Goal: Task Accomplishment & Management: Complete application form

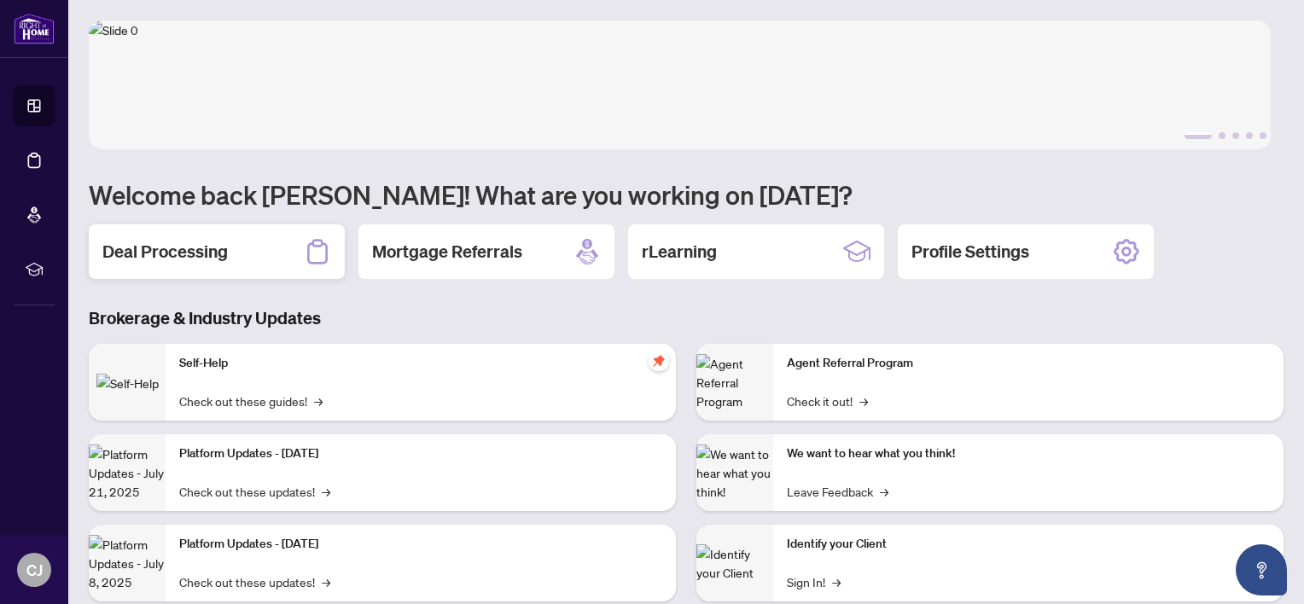
click at [189, 246] on h2 "Deal Processing" at bounding box center [164, 252] width 125 height 24
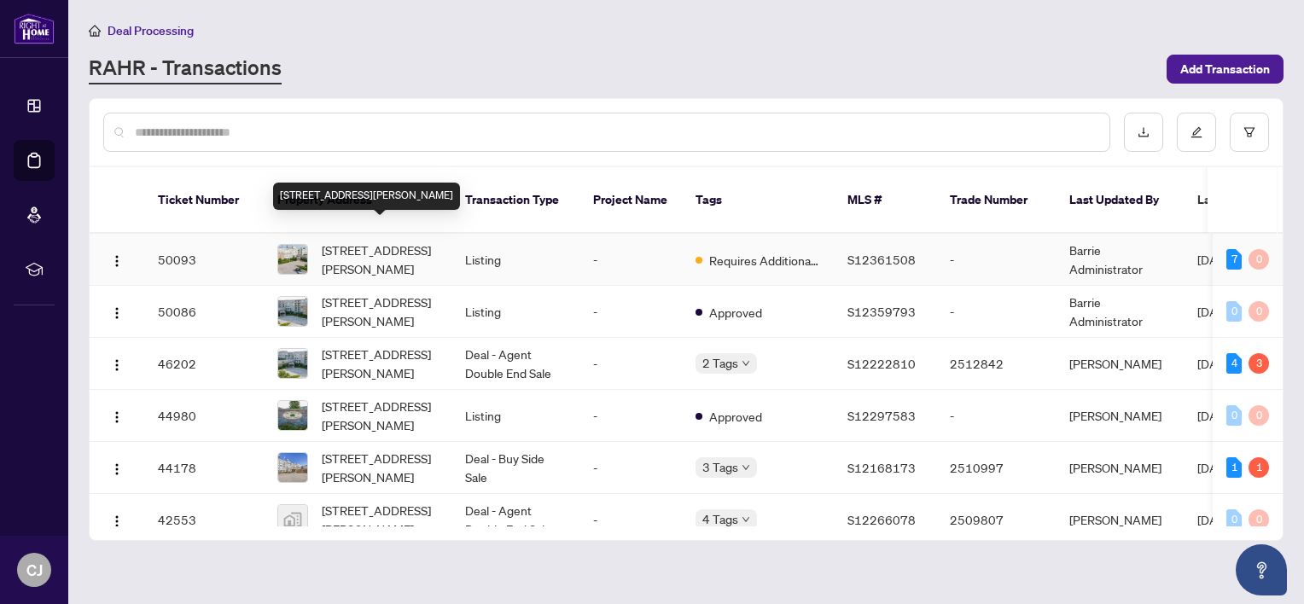
click at [355, 241] on span "[STREET_ADDRESS][PERSON_NAME]" at bounding box center [380, 260] width 116 height 38
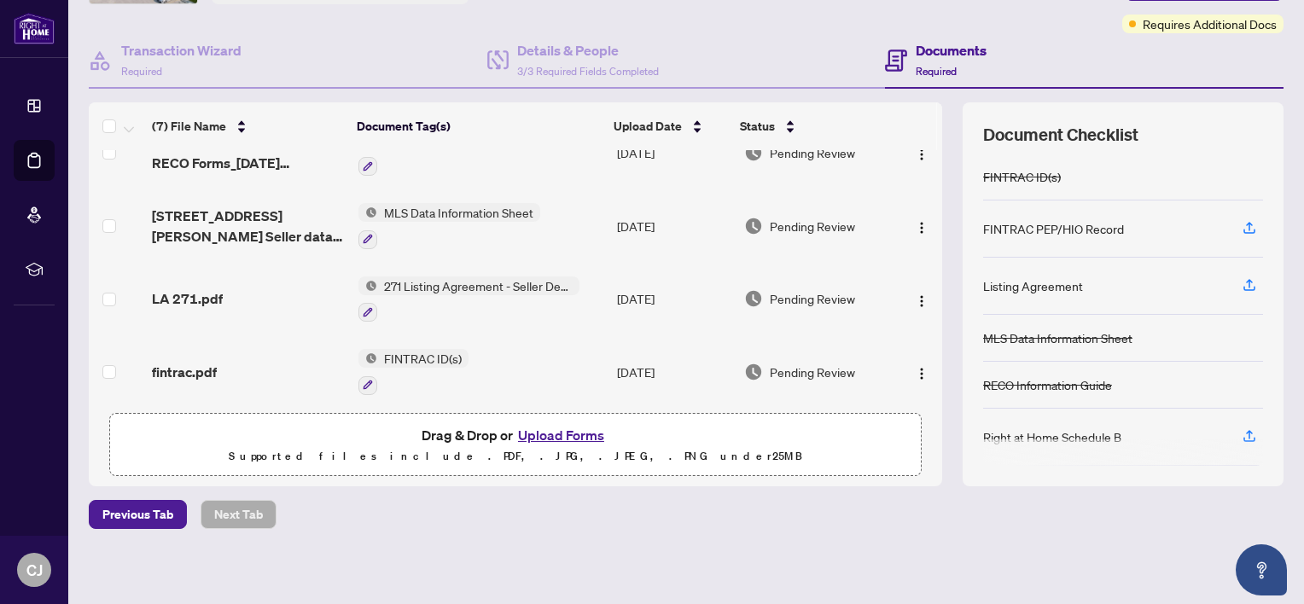
scroll to position [133, 0]
click at [915, 365] on img "button" at bounding box center [922, 372] width 14 height 14
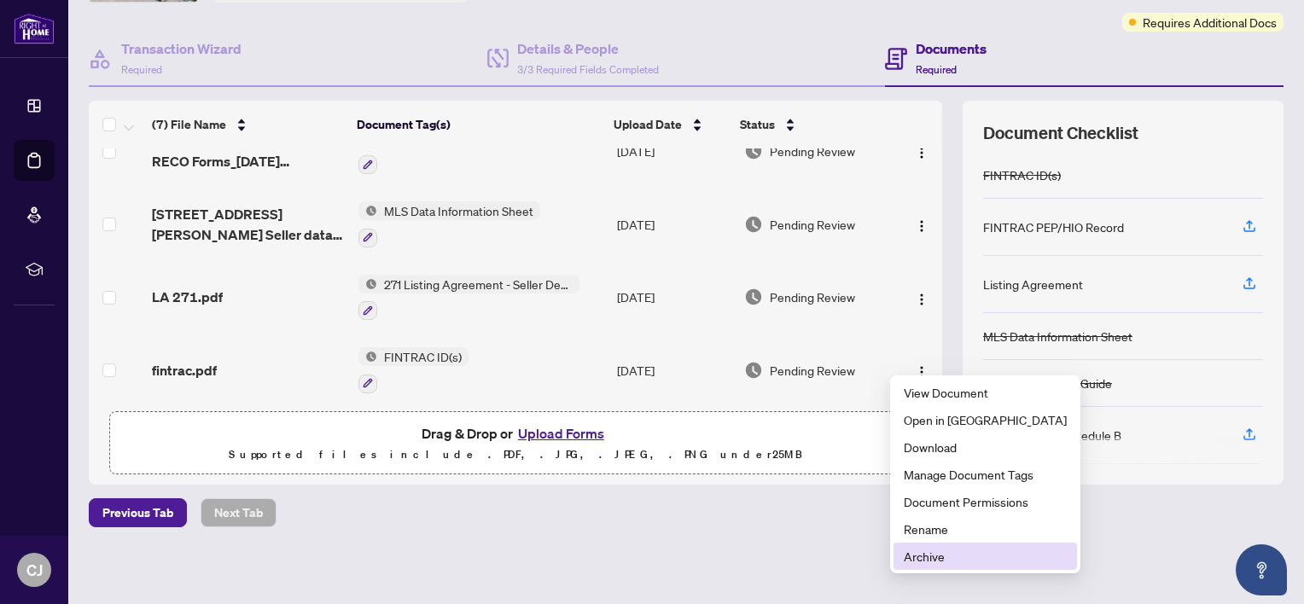
click at [924, 549] on span "Archive" at bounding box center [985, 556] width 163 height 19
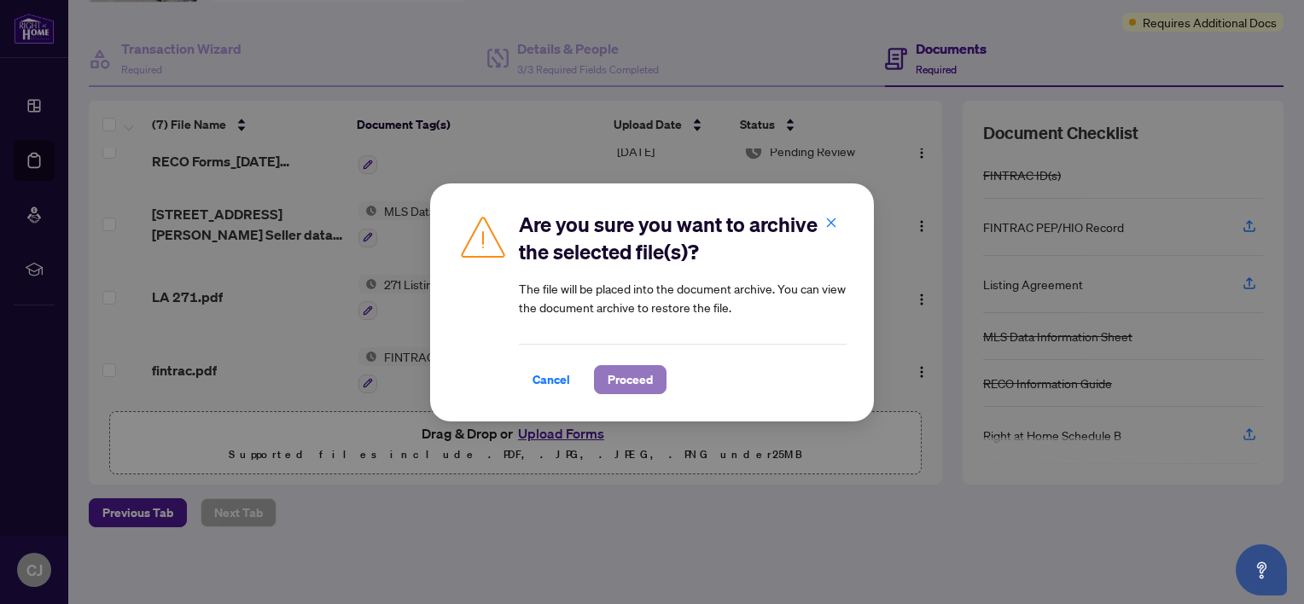
click at [633, 369] on span "Proceed" at bounding box center [630, 379] width 45 height 27
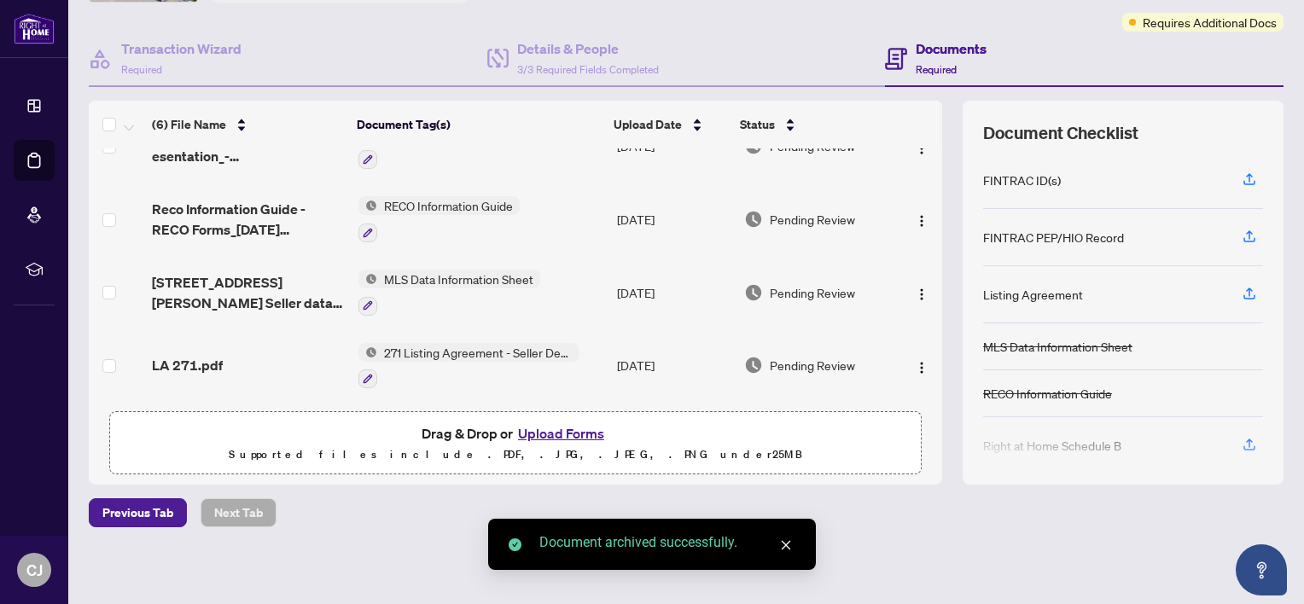
scroll to position [182, 0]
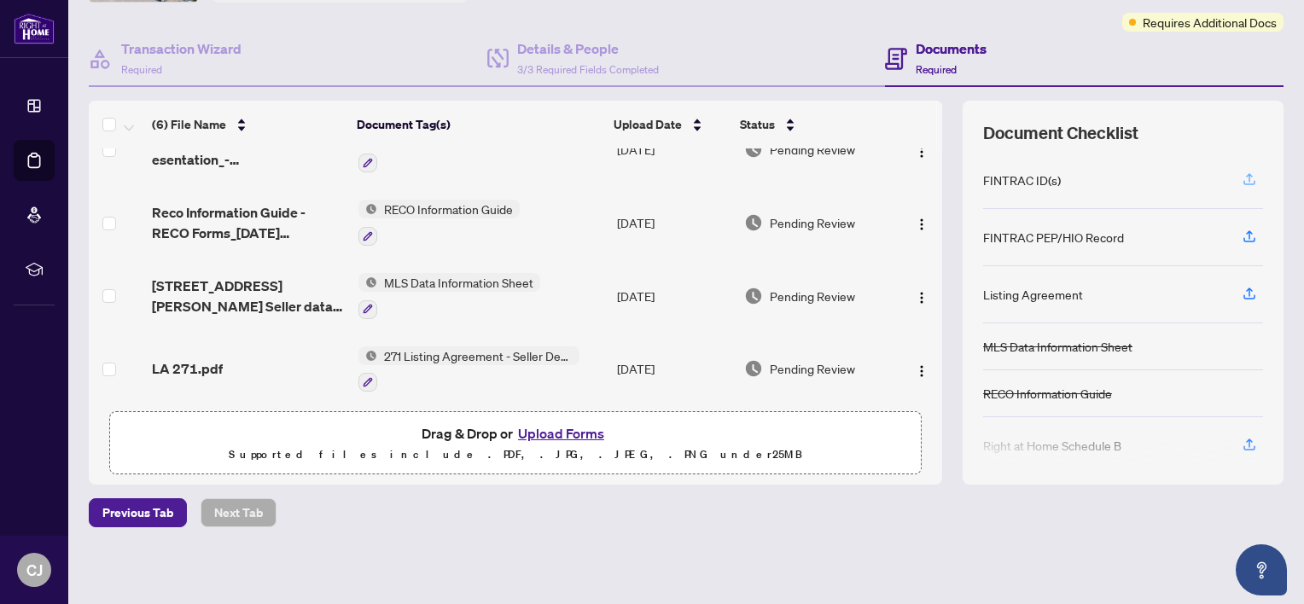
click at [1241, 172] on icon "button" at bounding box center [1248, 179] width 15 height 15
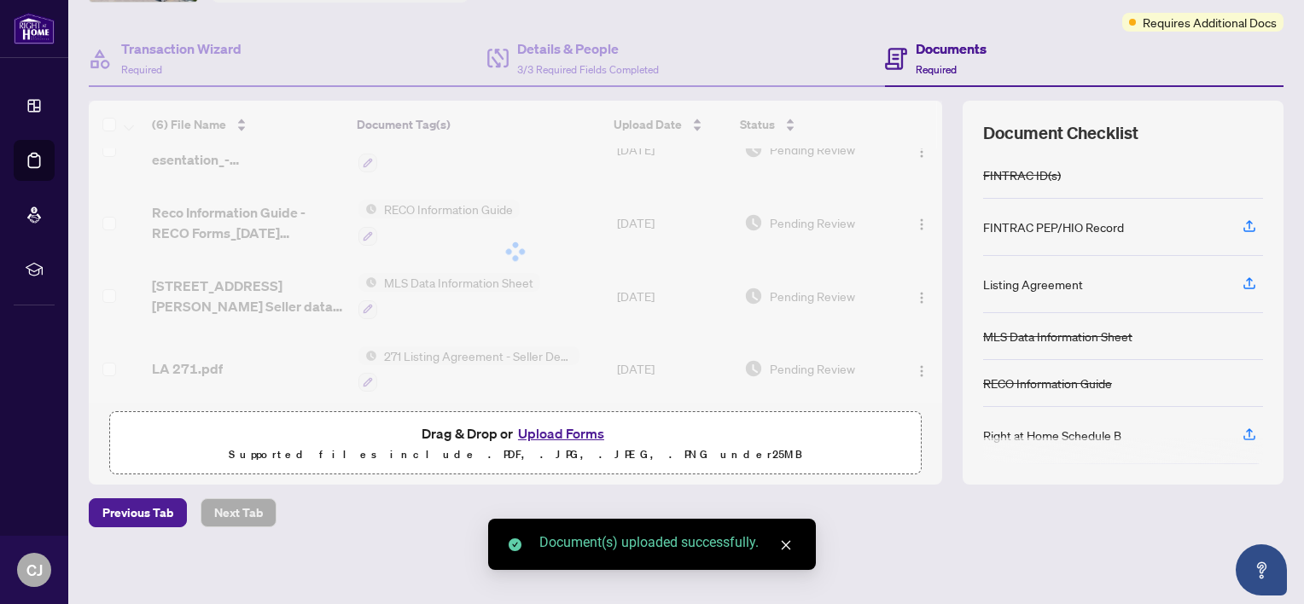
scroll to position [253, 0]
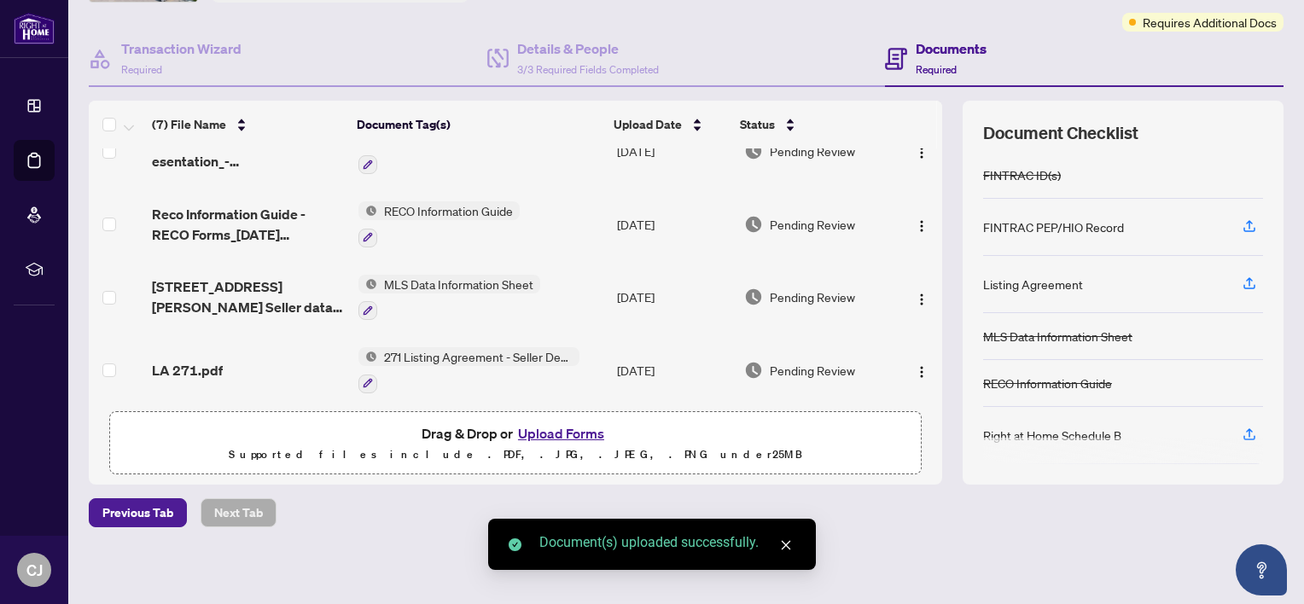
click at [555, 432] on button "Upload Forms" at bounding box center [561, 433] width 96 height 22
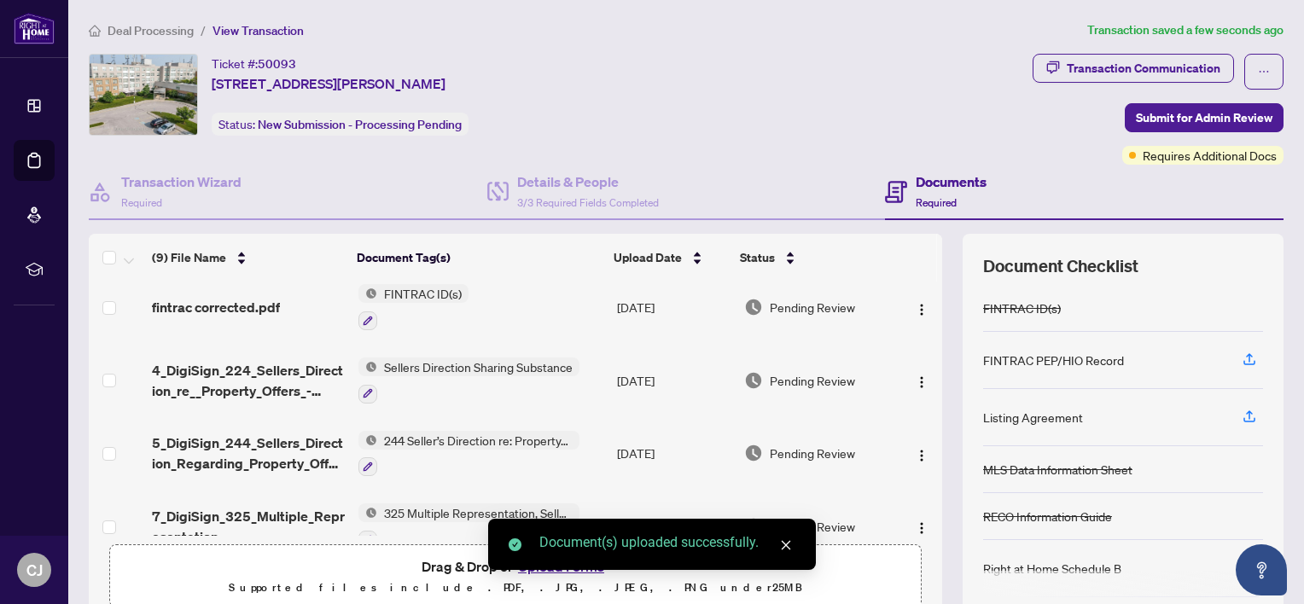
scroll to position [0, 0]
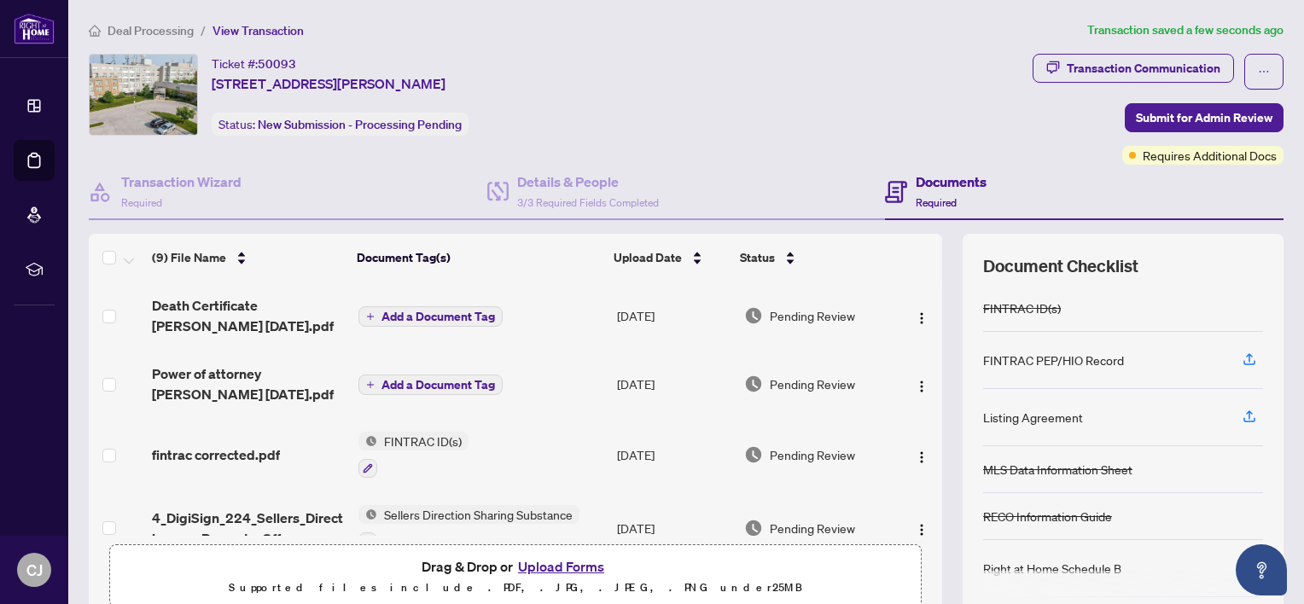
click at [423, 379] on span "Add a Document Tag" at bounding box center [437, 385] width 113 height 12
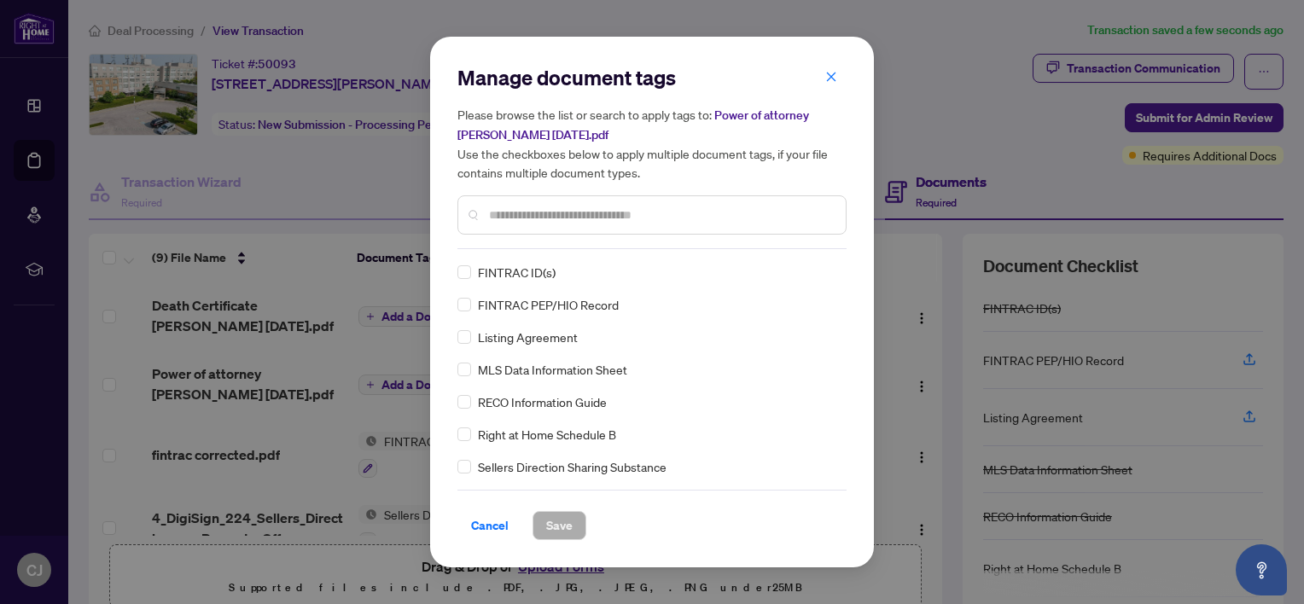
click at [513, 207] on input "text" at bounding box center [660, 215] width 343 height 19
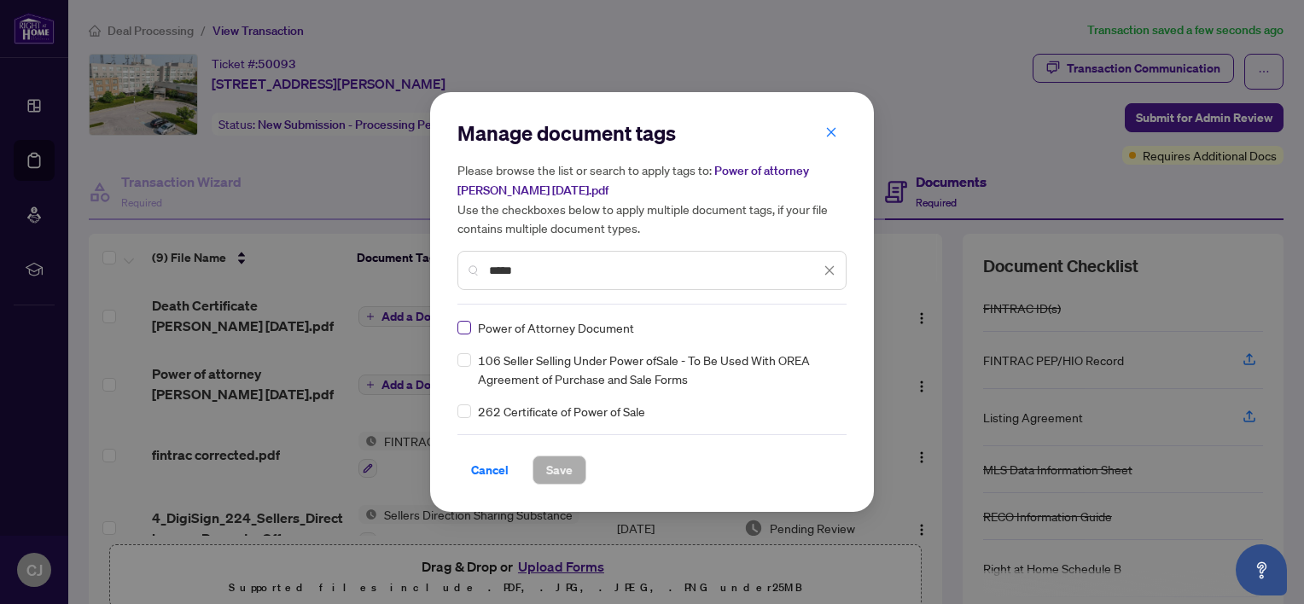
type input "*****"
click at [562, 471] on span "Save" at bounding box center [559, 469] width 26 height 27
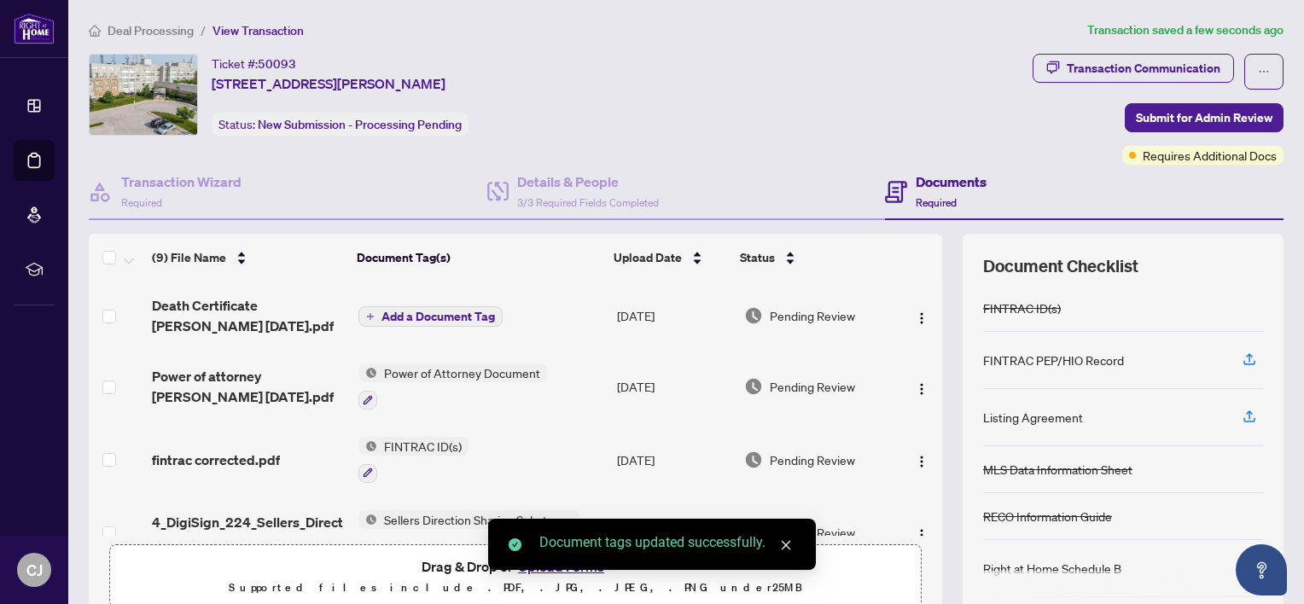
click at [419, 314] on span "Add a Document Tag" at bounding box center [437, 317] width 113 height 12
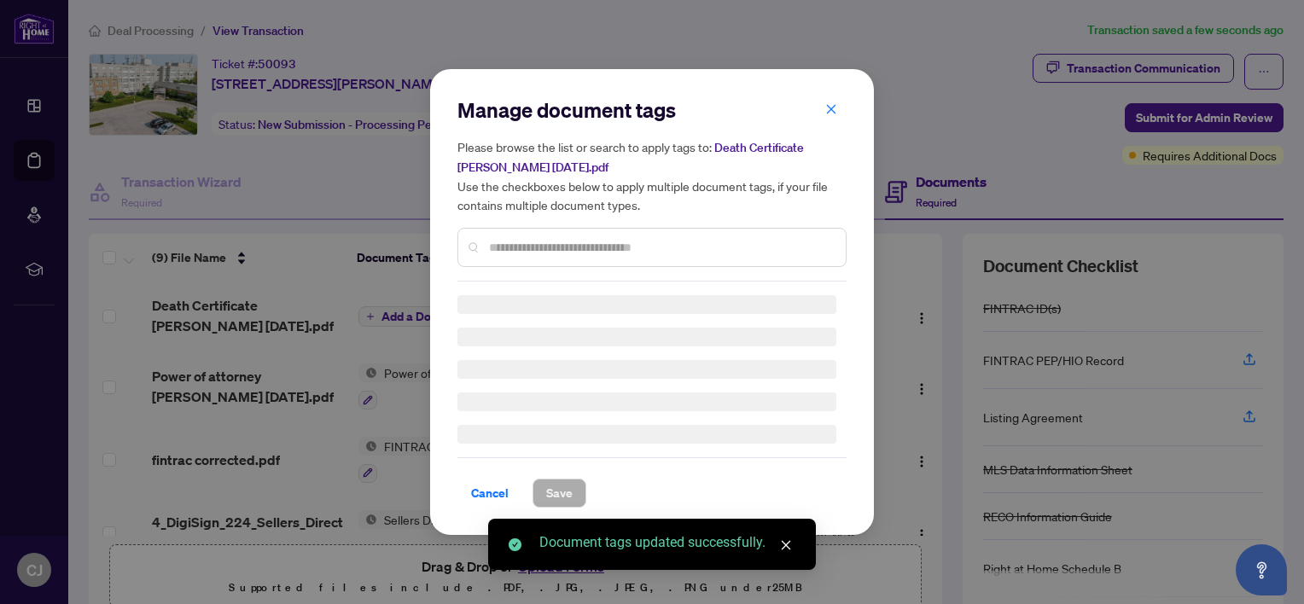
click at [512, 246] on input "text" at bounding box center [660, 247] width 343 height 19
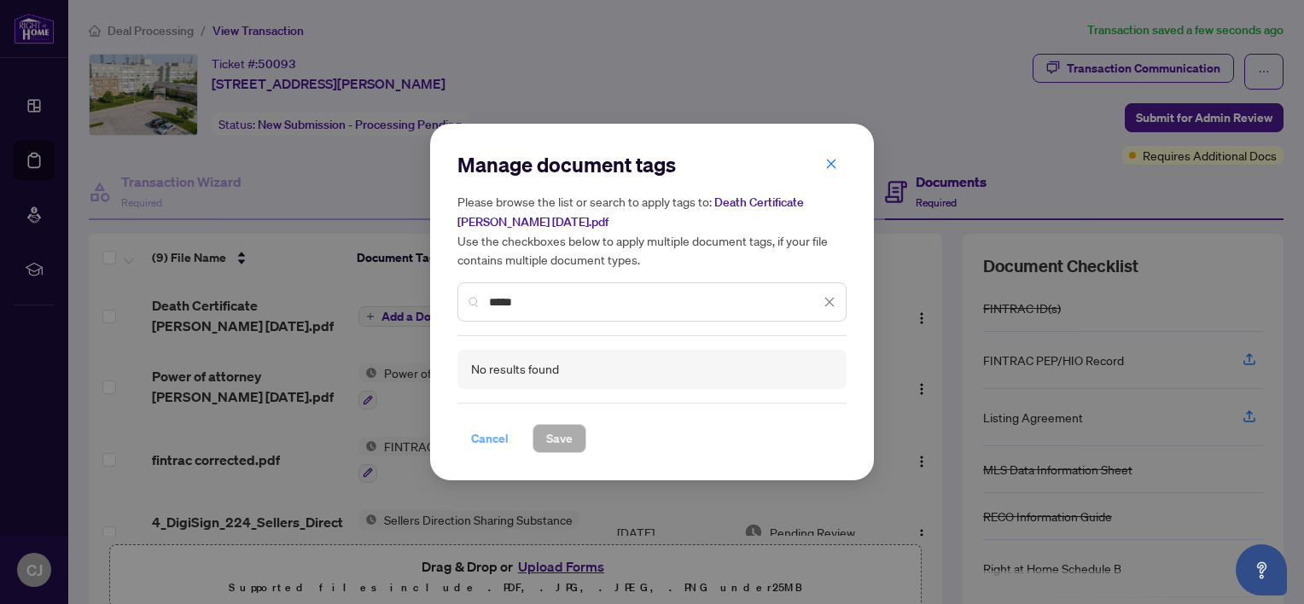
type input "*****"
click at [486, 441] on span "Cancel" at bounding box center [490, 438] width 38 height 27
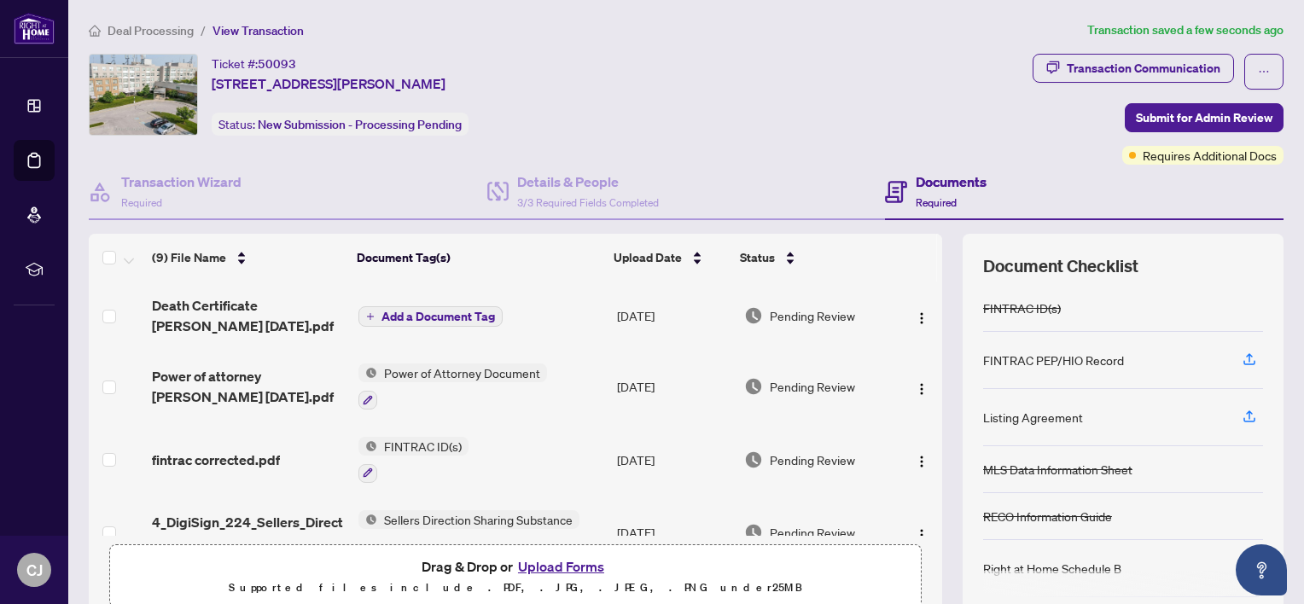
click at [451, 313] on span "Add a Document Tag" at bounding box center [437, 317] width 113 height 12
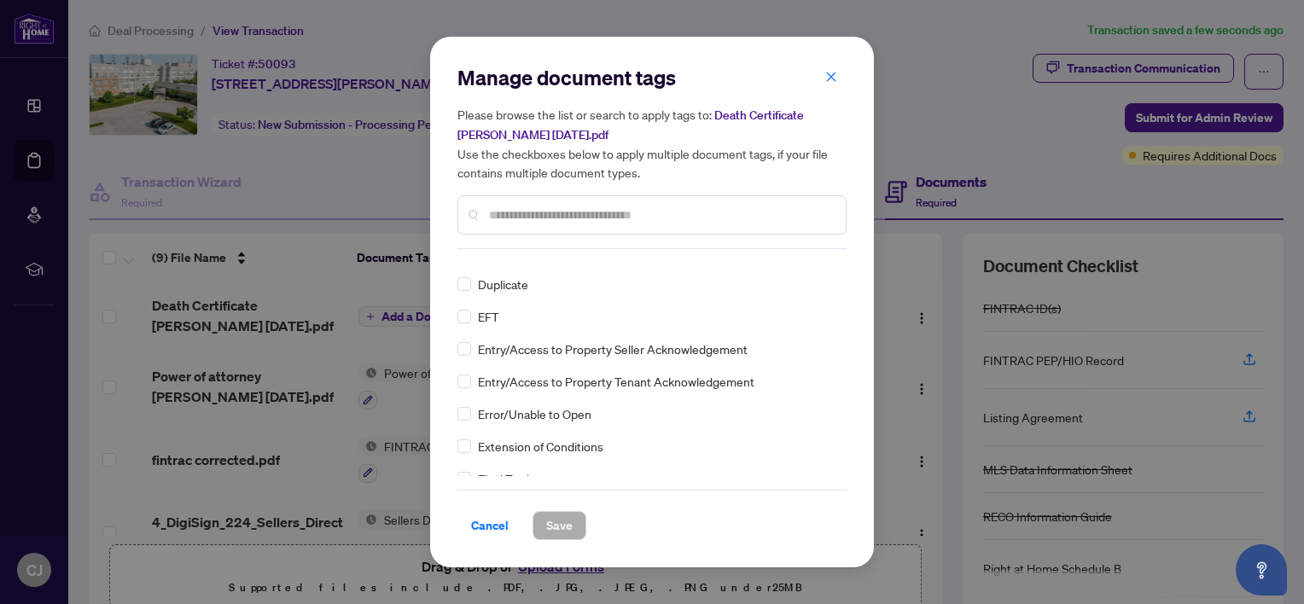
scroll to position [1792, 0]
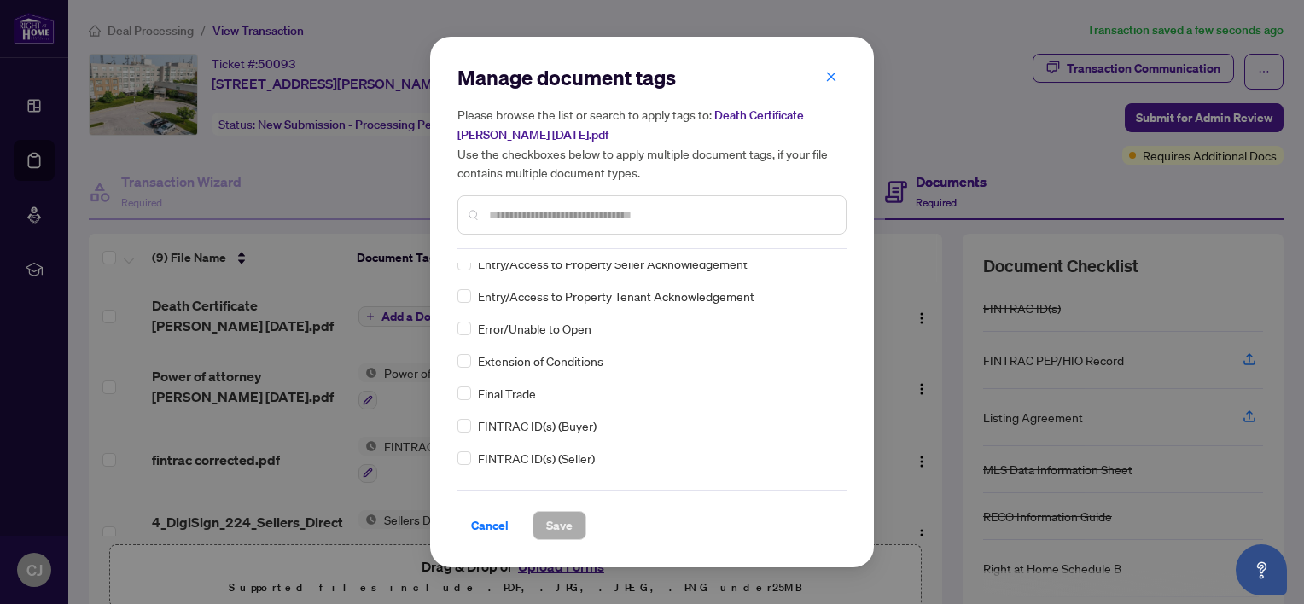
drag, startPoint x: 487, startPoint y: 521, endPoint x: 492, endPoint y: 367, distance: 154.5
click at [491, 512] on span "Cancel" at bounding box center [490, 525] width 38 height 27
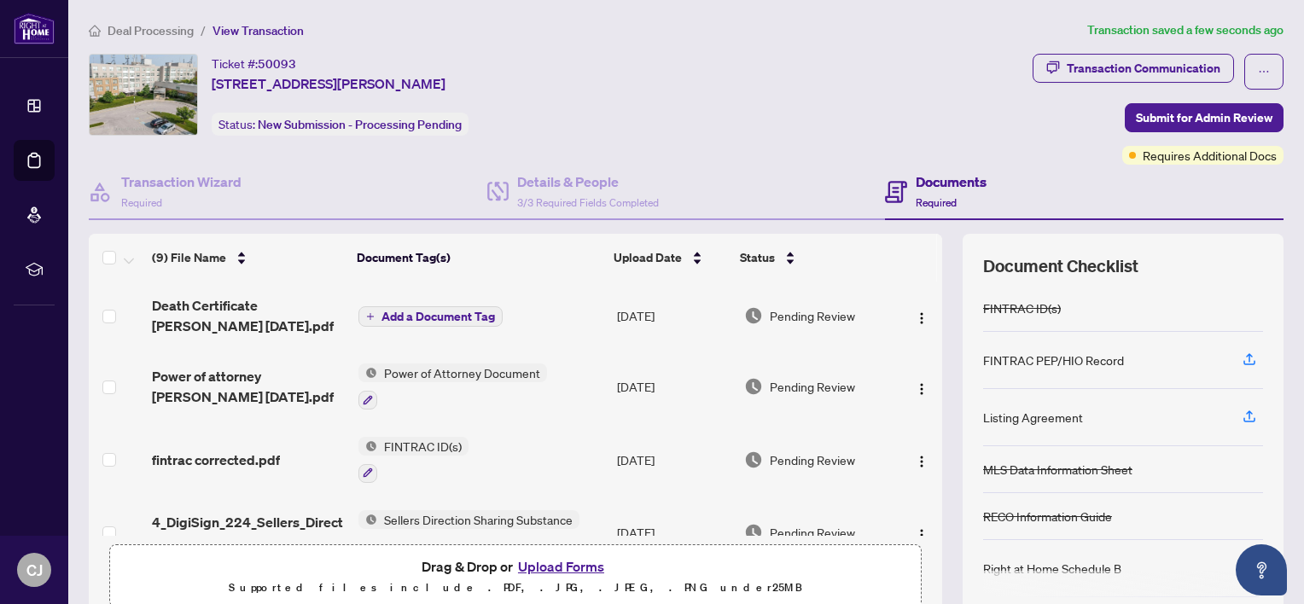
click at [427, 313] on span "Add a Document Tag" at bounding box center [437, 317] width 113 height 12
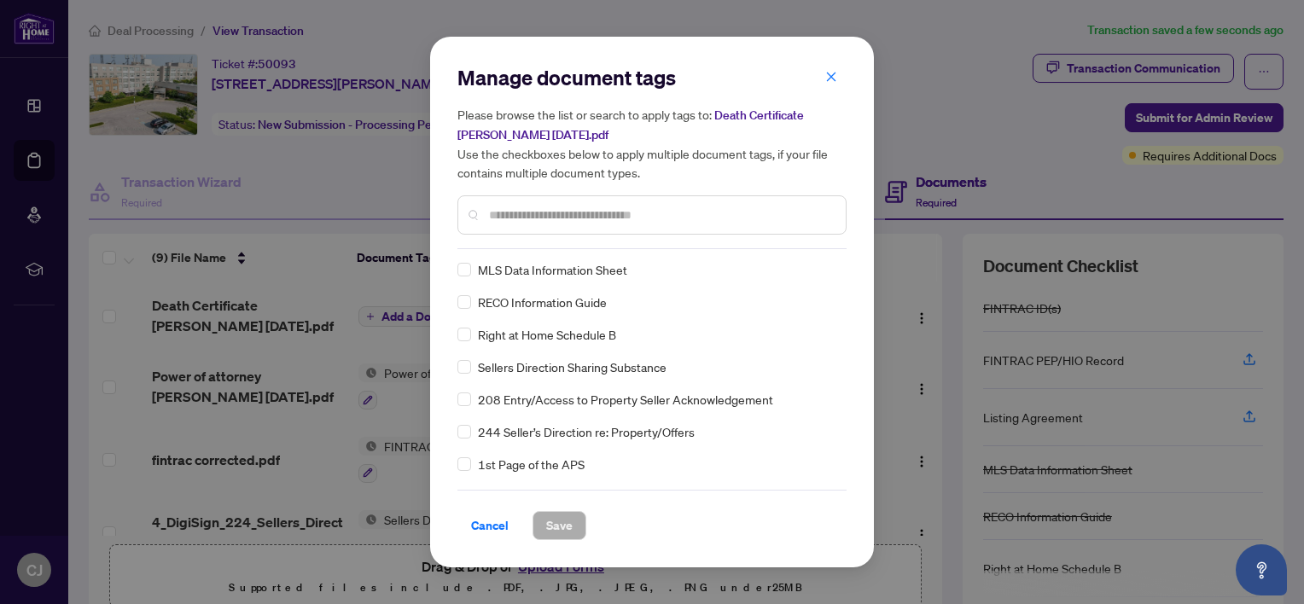
scroll to position [0, 0]
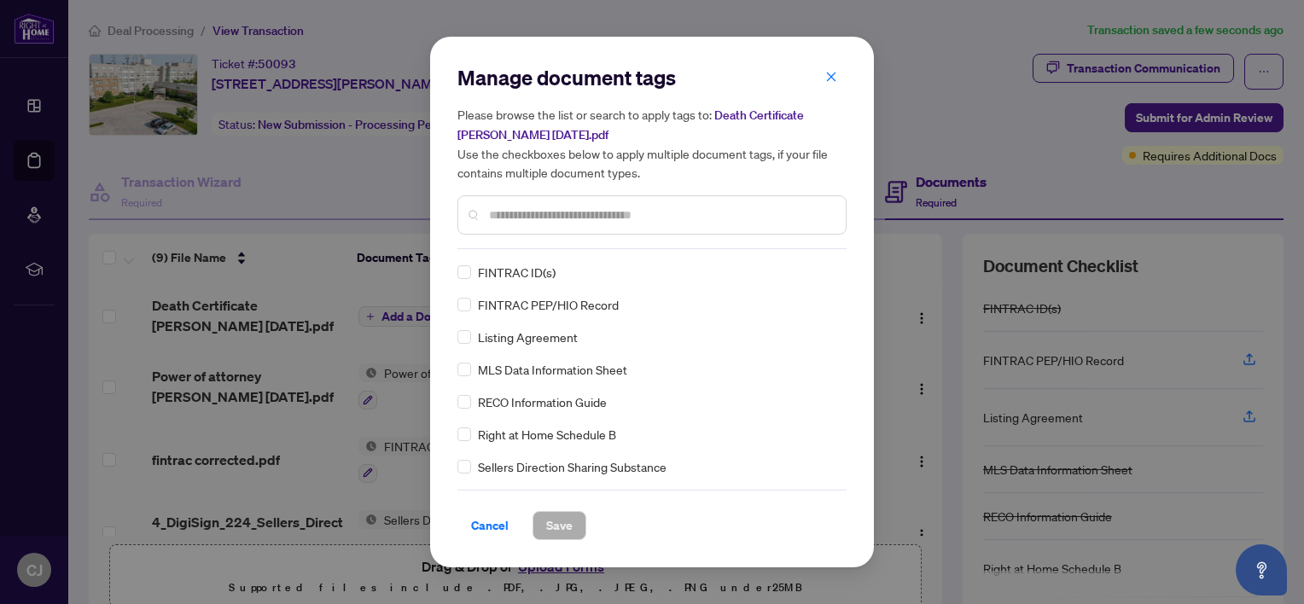
click at [554, 212] on input "text" at bounding box center [660, 215] width 343 height 19
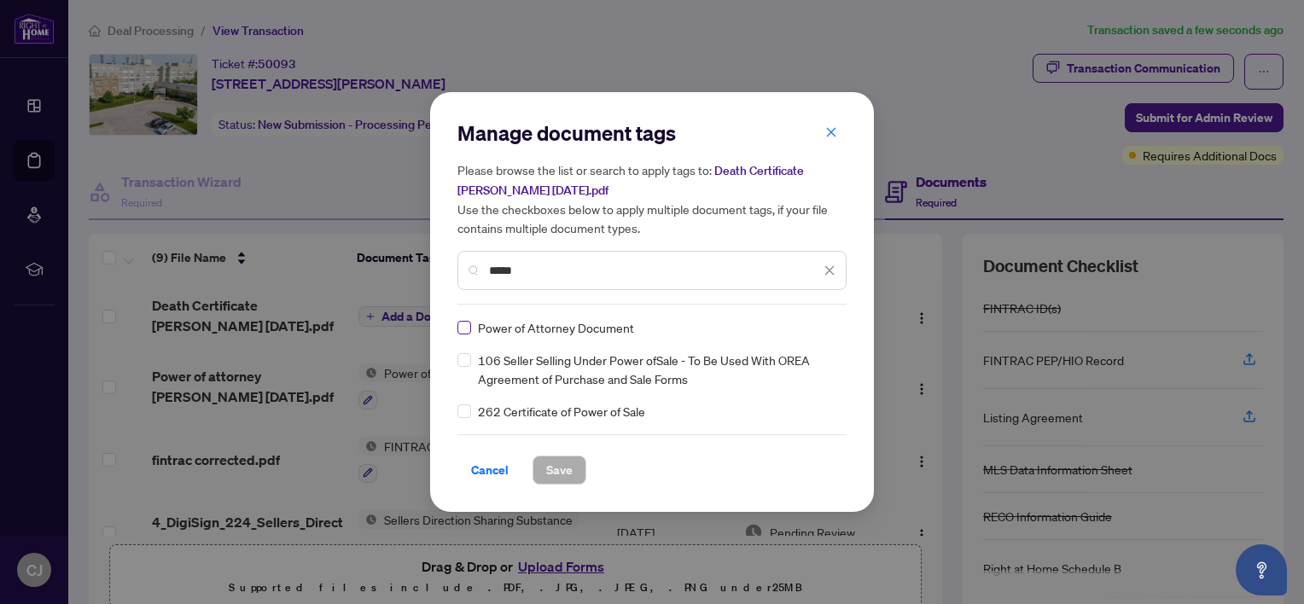
type input "*****"
click at [561, 470] on span "Save" at bounding box center [559, 469] width 26 height 27
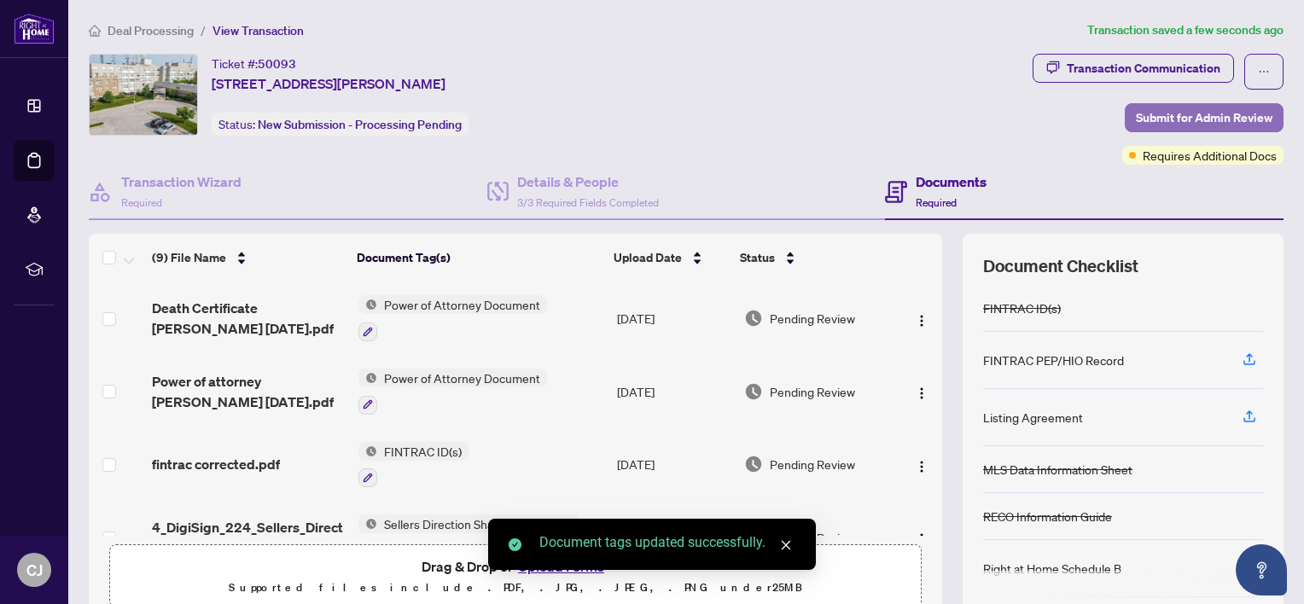
click at [1196, 125] on span "Submit for Admin Review" at bounding box center [1204, 117] width 137 height 27
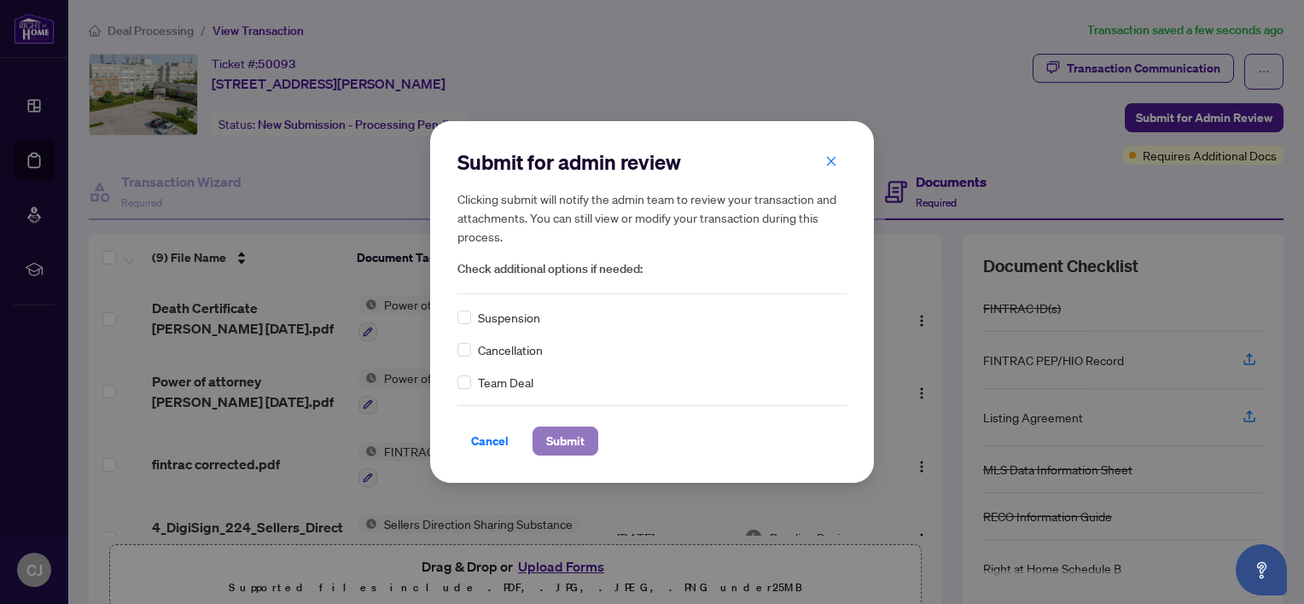
click at [557, 433] on span "Submit" at bounding box center [565, 440] width 38 height 27
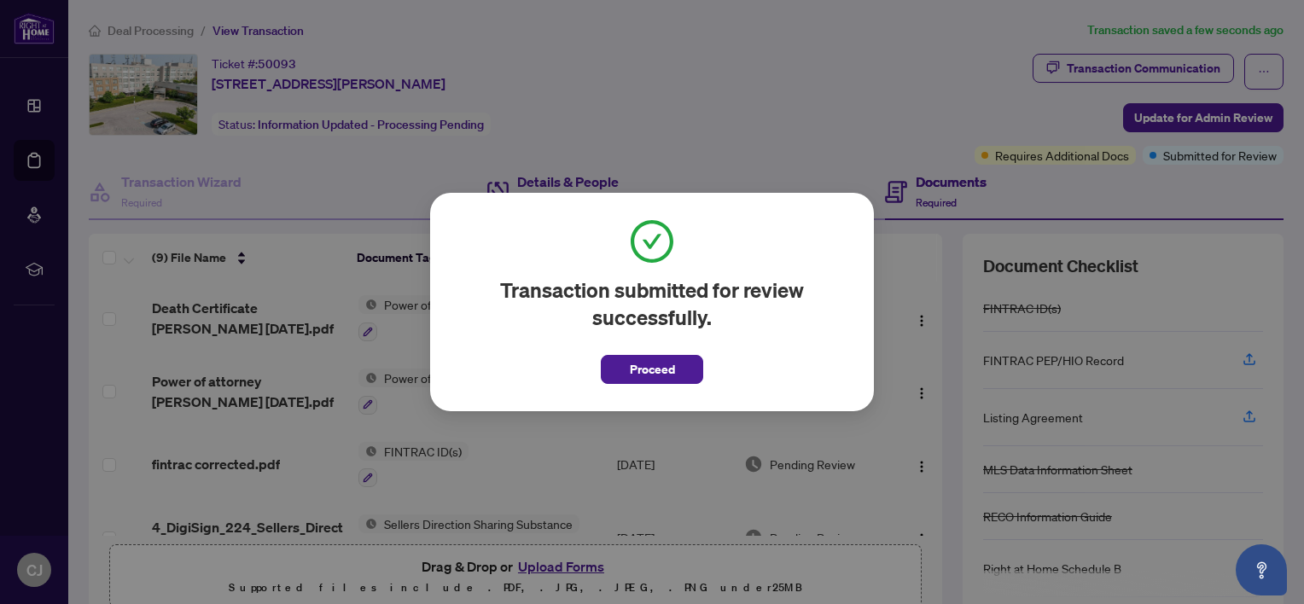
drag, startPoint x: 673, startPoint y: 372, endPoint x: 826, endPoint y: 212, distance: 221.5
click at [676, 369] on button "Proceed" at bounding box center [652, 369] width 102 height 29
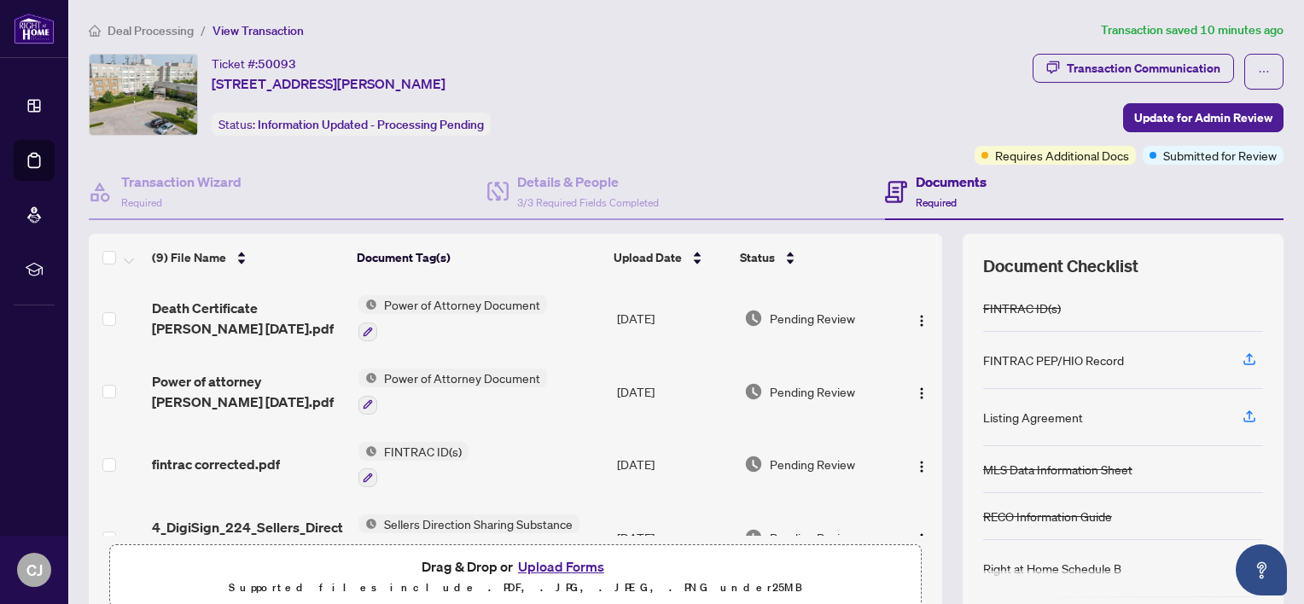
click at [154, 27] on span "Deal Processing" at bounding box center [151, 30] width 86 height 15
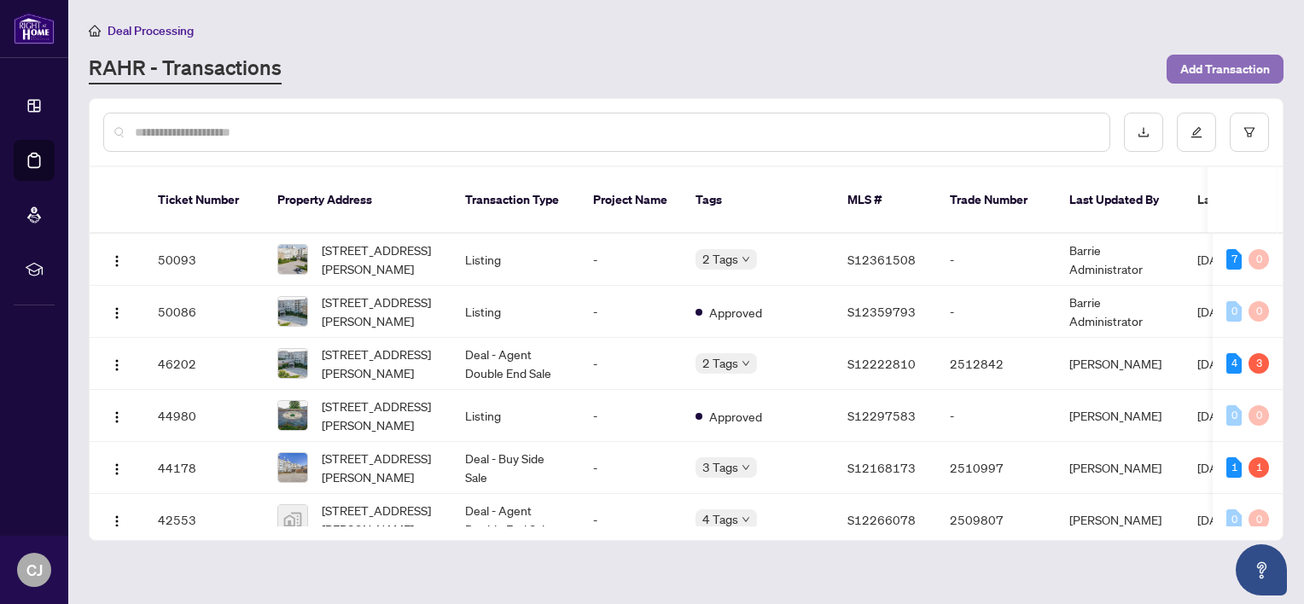
click at [1221, 58] on span "Add Transaction" at bounding box center [1225, 68] width 90 height 27
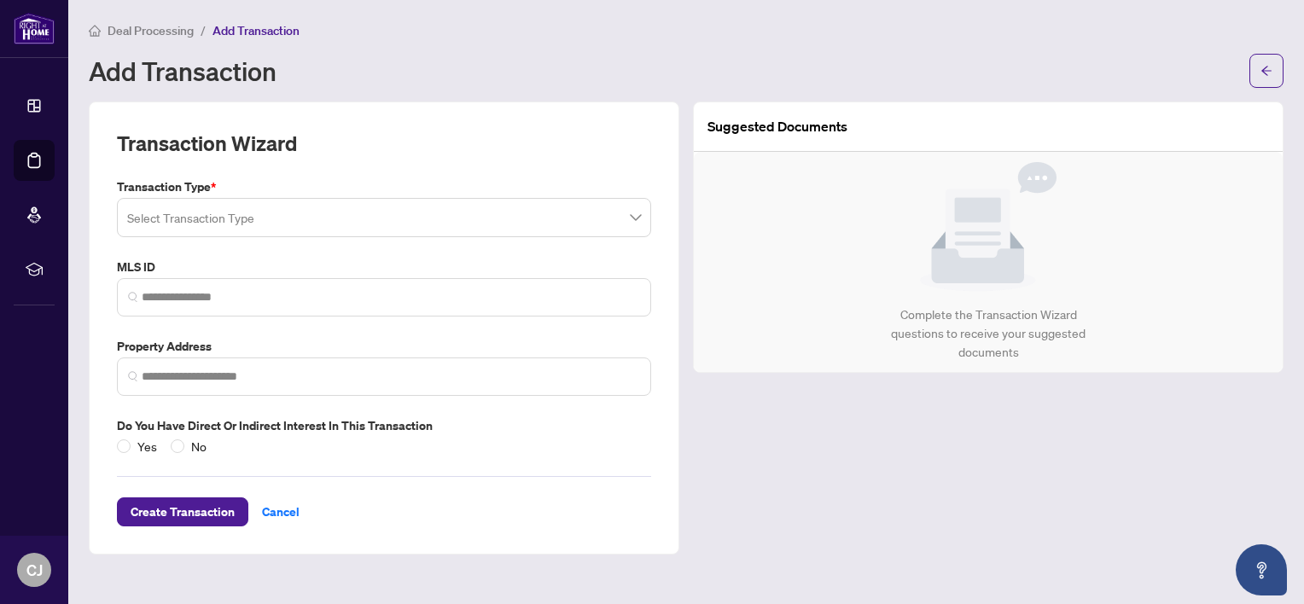
click at [365, 217] on input "search" at bounding box center [376, 220] width 498 height 38
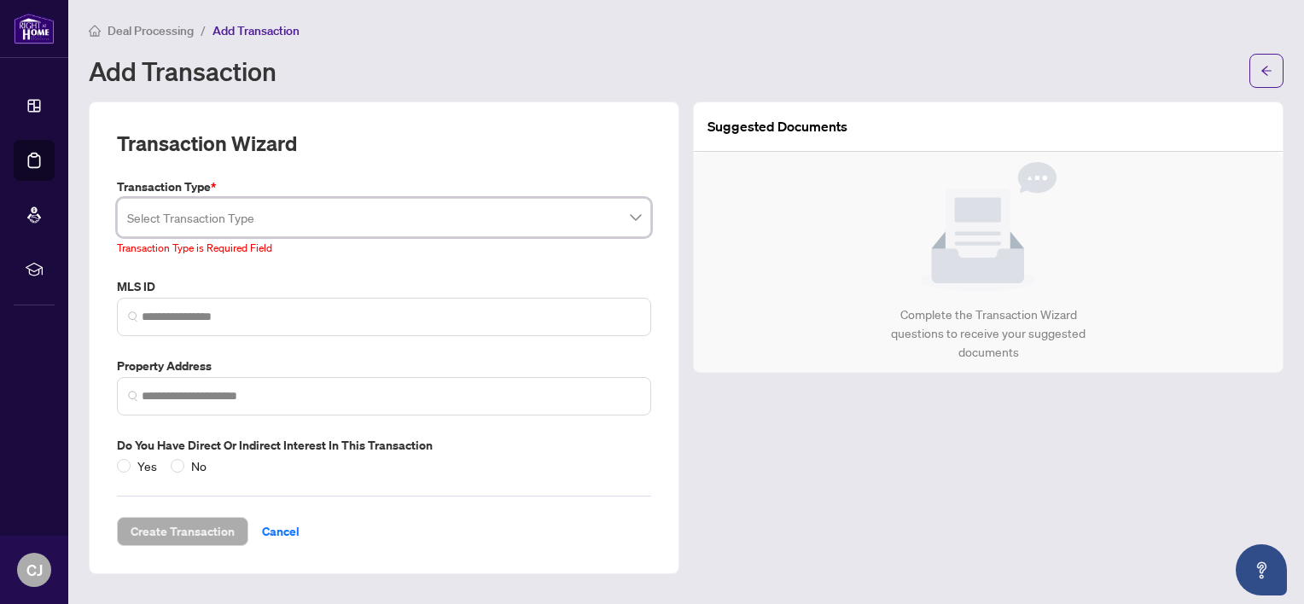
click at [660, 47] on div "Deal Processing / Add Transaction Add Transaction" at bounding box center [686, 53] width 1195 height 67
click at [324, 218] on input "search" at bounding box center [376, 220] width 498 height 38
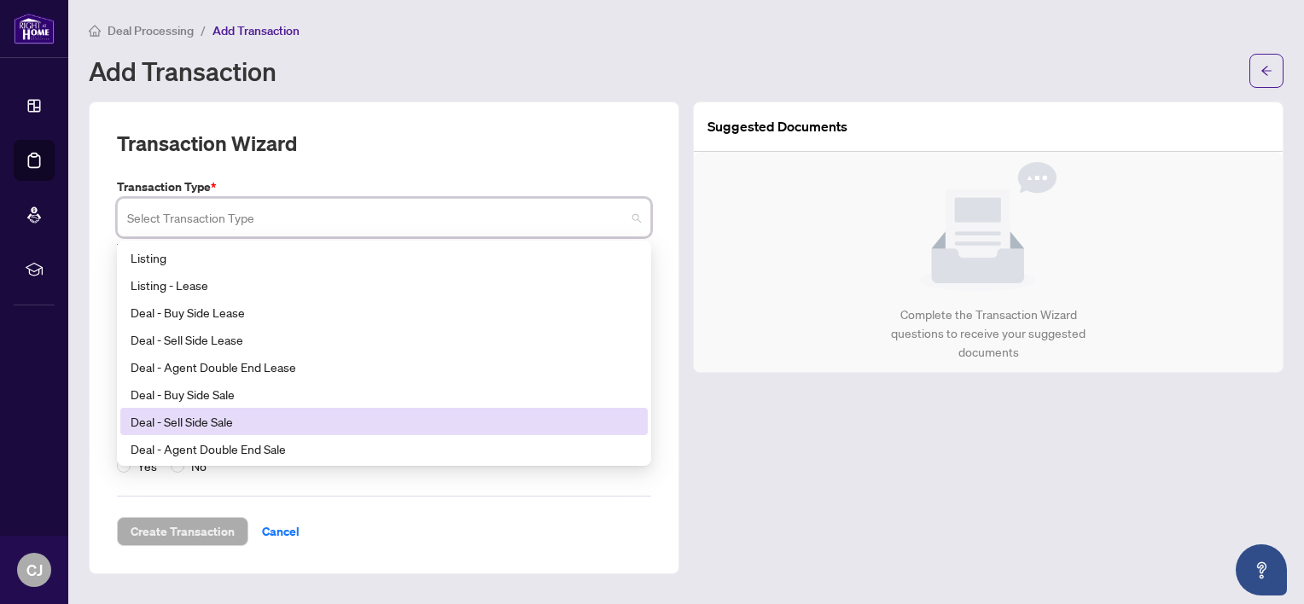
scroll to position [85, 0]
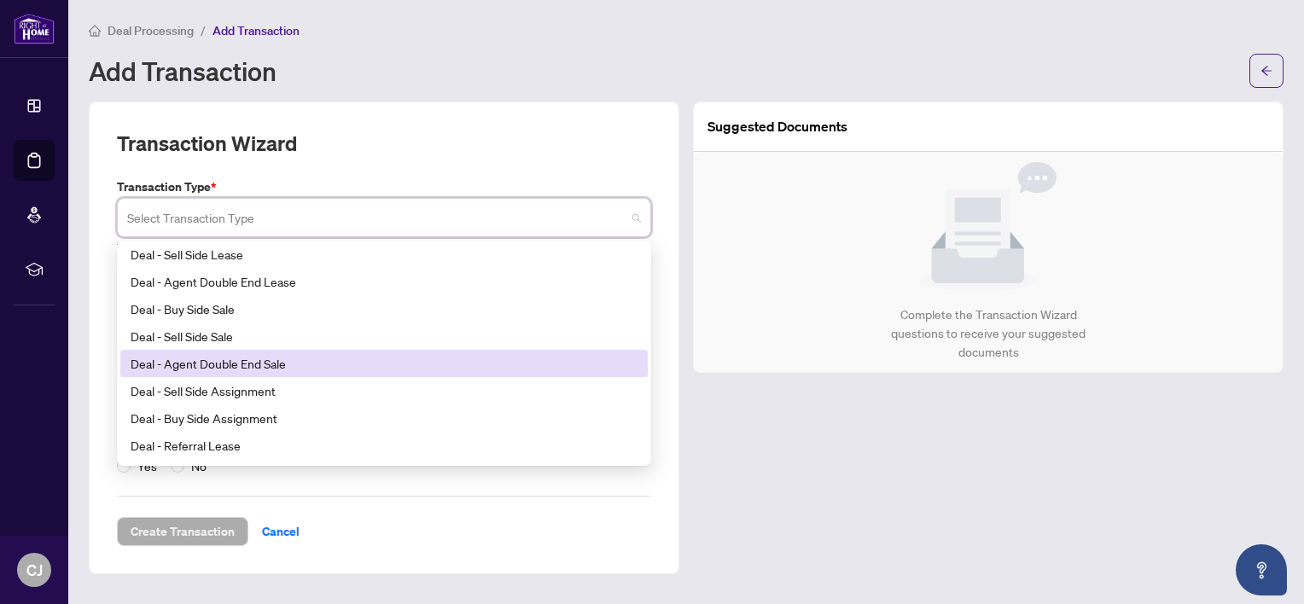
click at [205, 363] on div "Deal - Agent Double End Sale" at bounding box center [384, 363] width 507 height 19
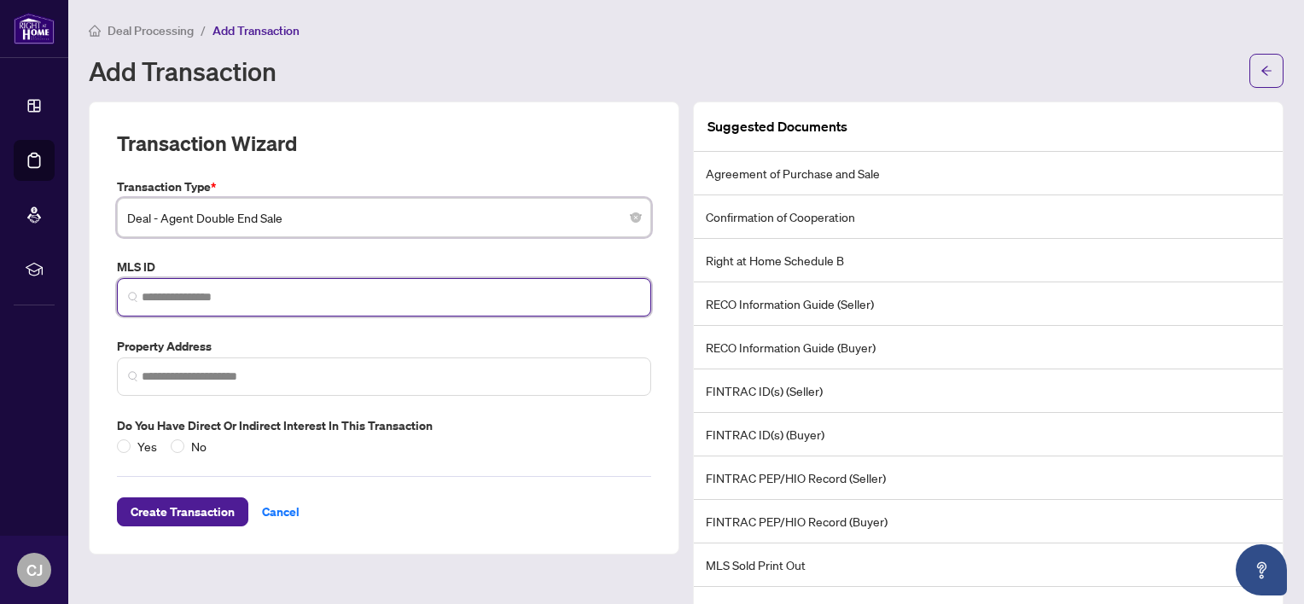
click at [198, 291] on input "search" at bounding box center [391, 297] width 498 height 18
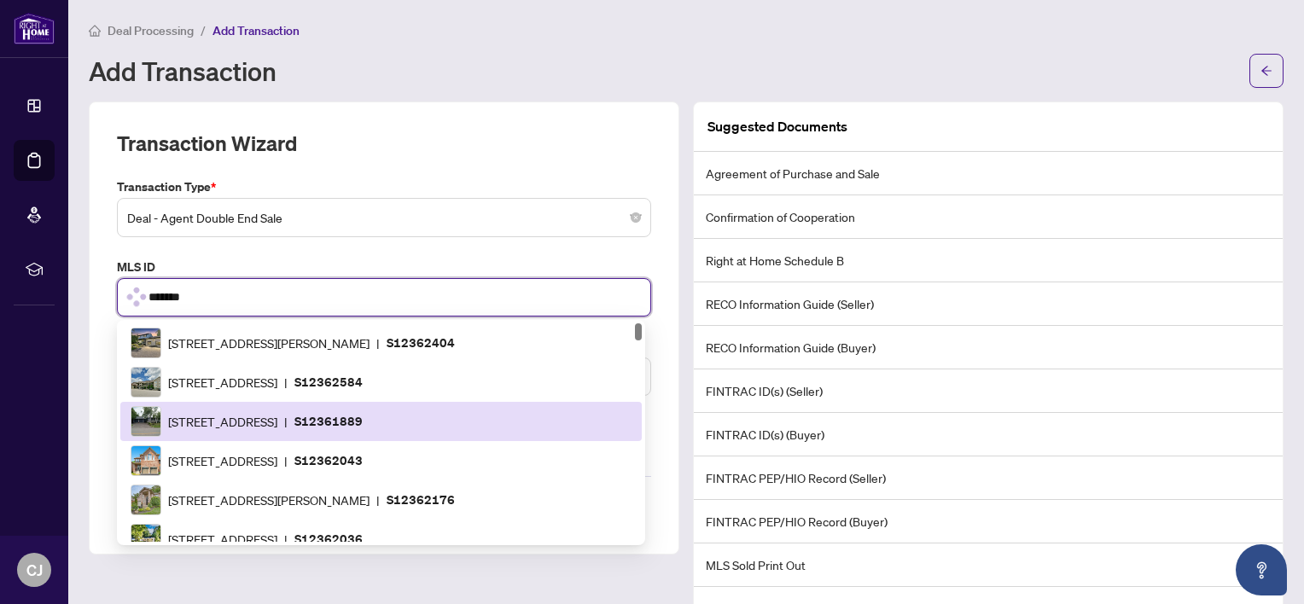
scroll to position [582, 0]
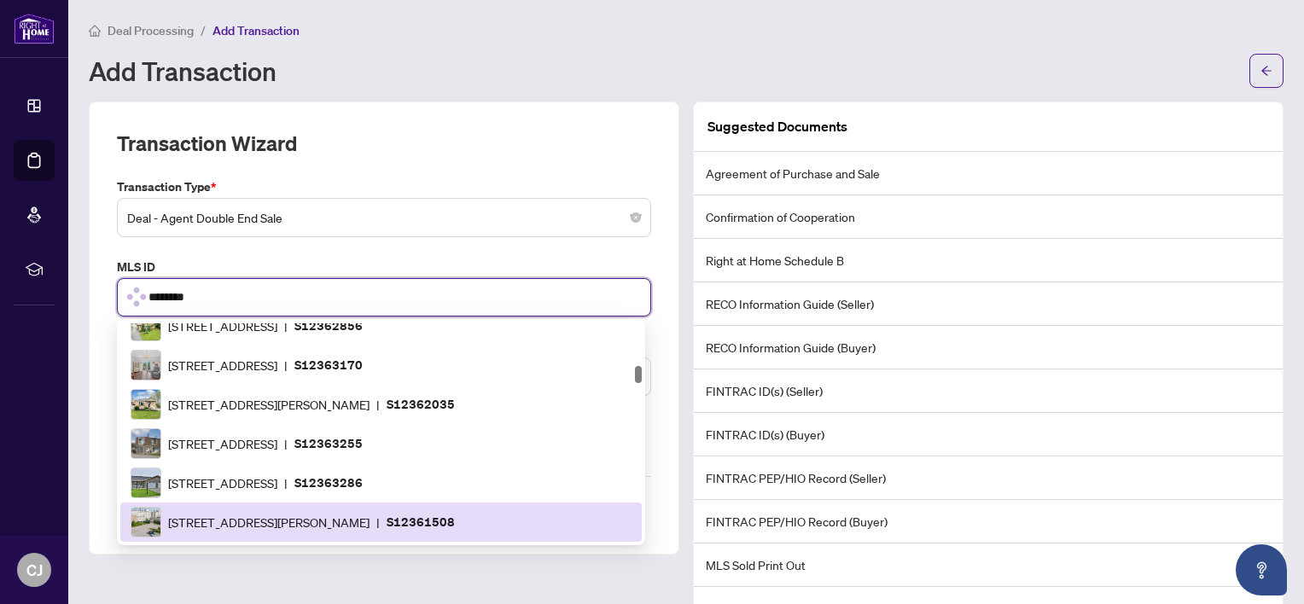
type input "*********"
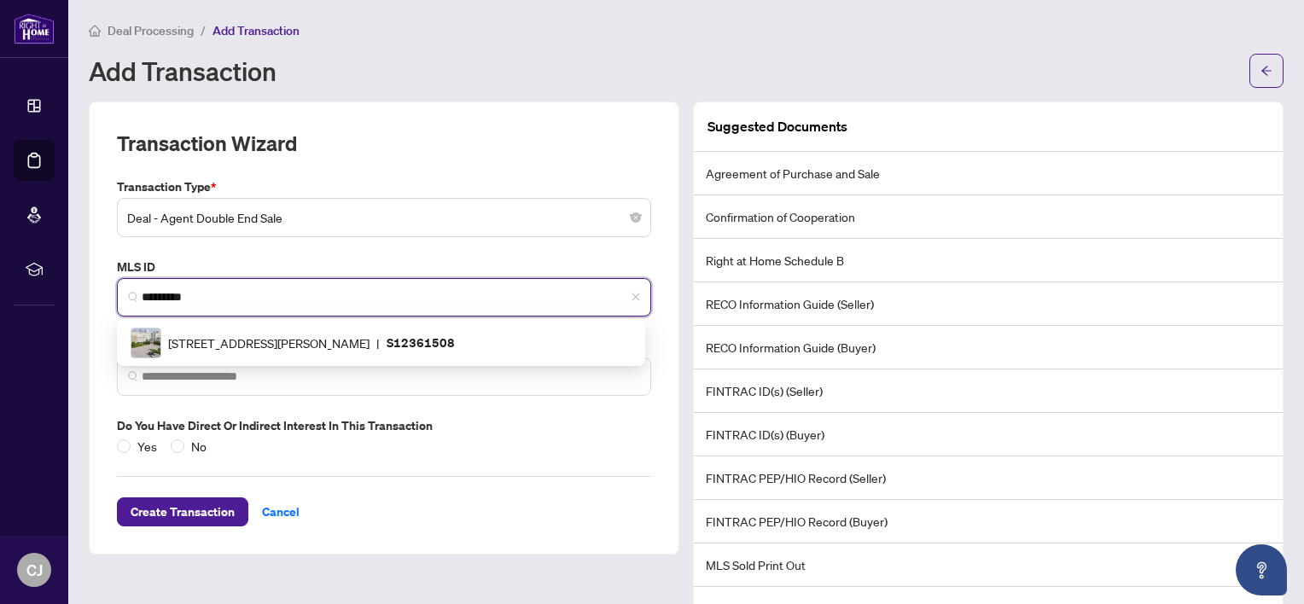
scroll to position [0, 0]
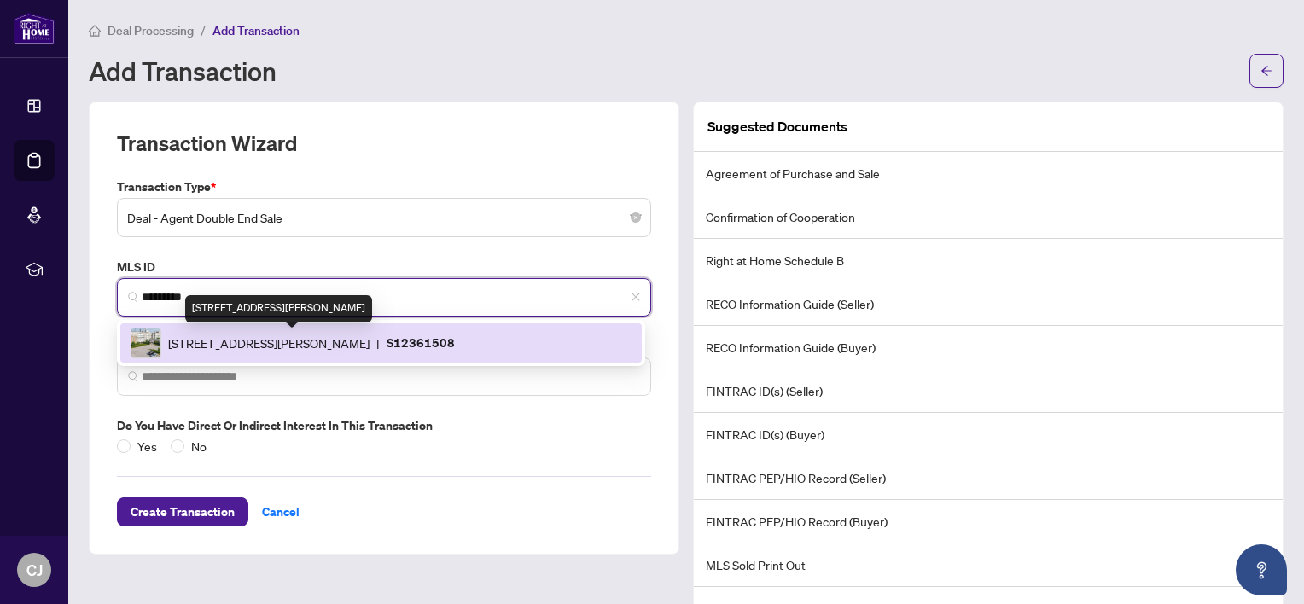
click at [252, 345] on span "[STREET_ADDRESS][PERSON_NAME]" at bounding box center [268, 343] width 201 height 19
type input "**********"
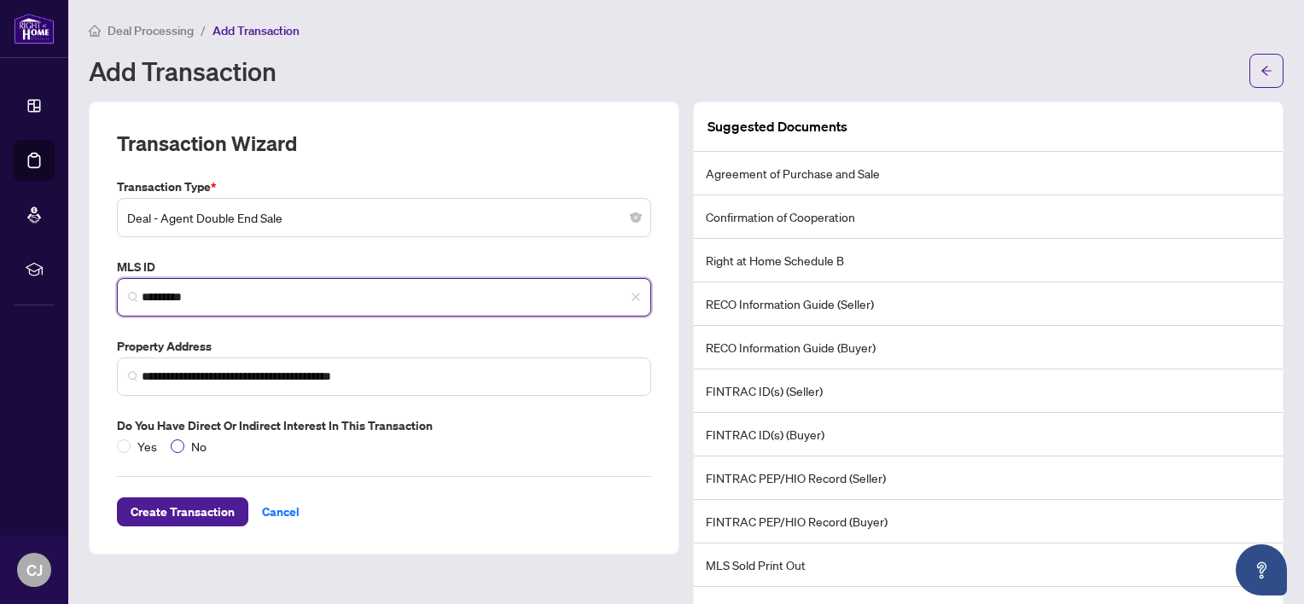
type input "*********"
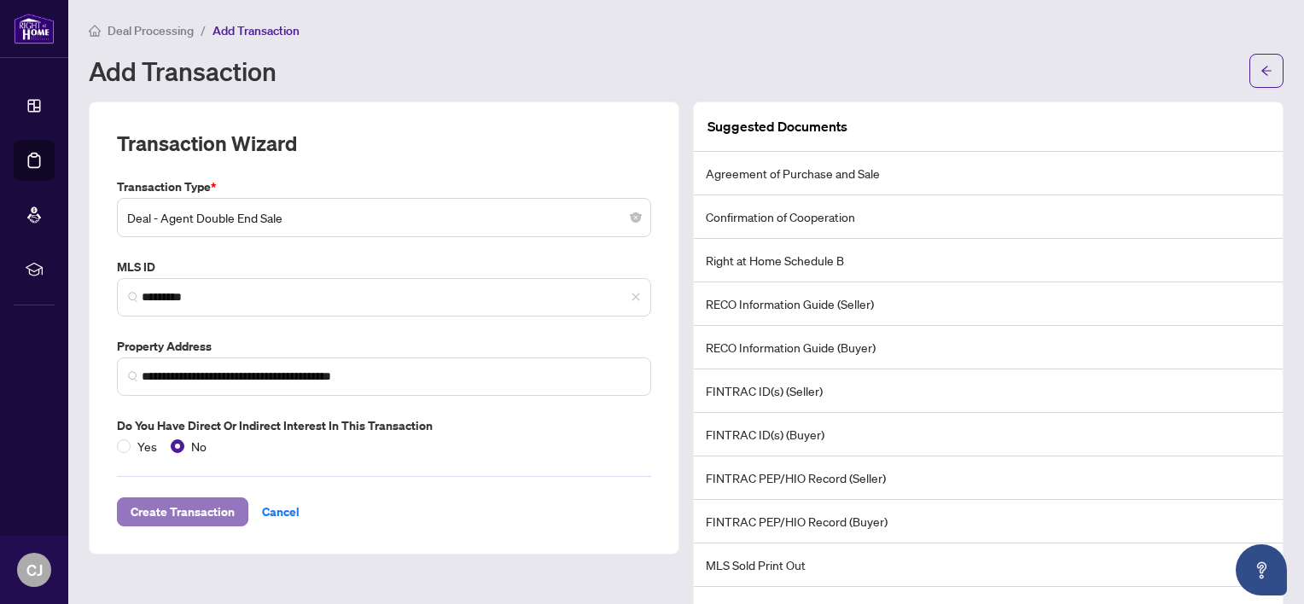
click at [164, 508] on span "Create Transaction" at bounding box center [183, 511] width 104 height 27
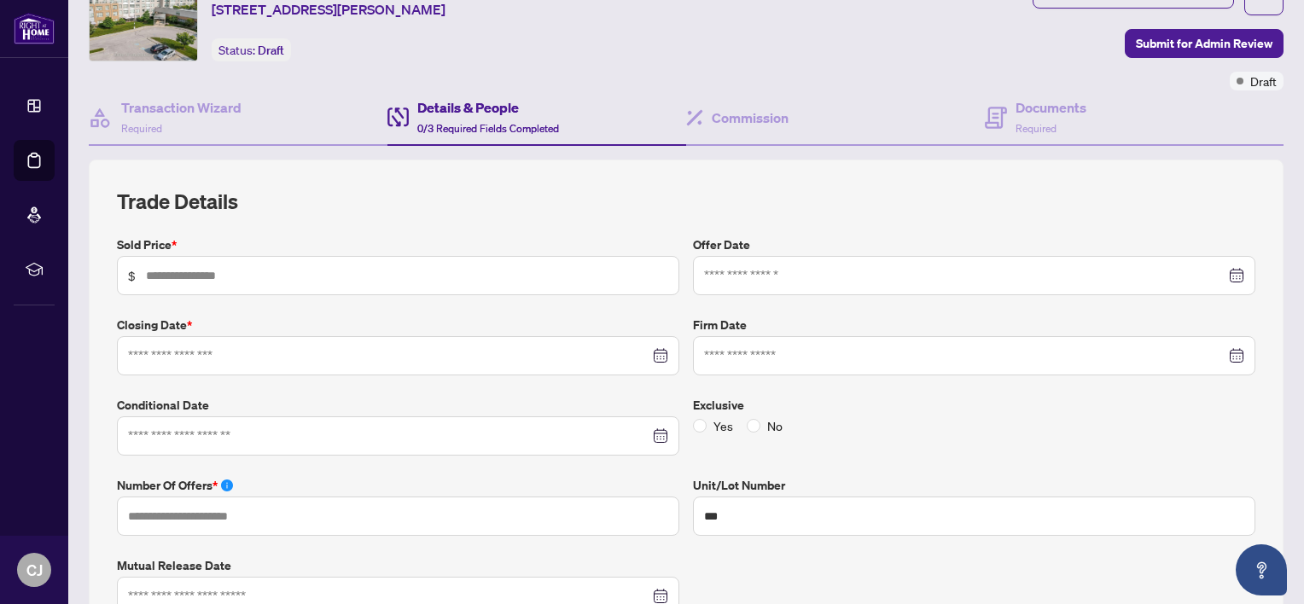
scroll to position [171, 0]
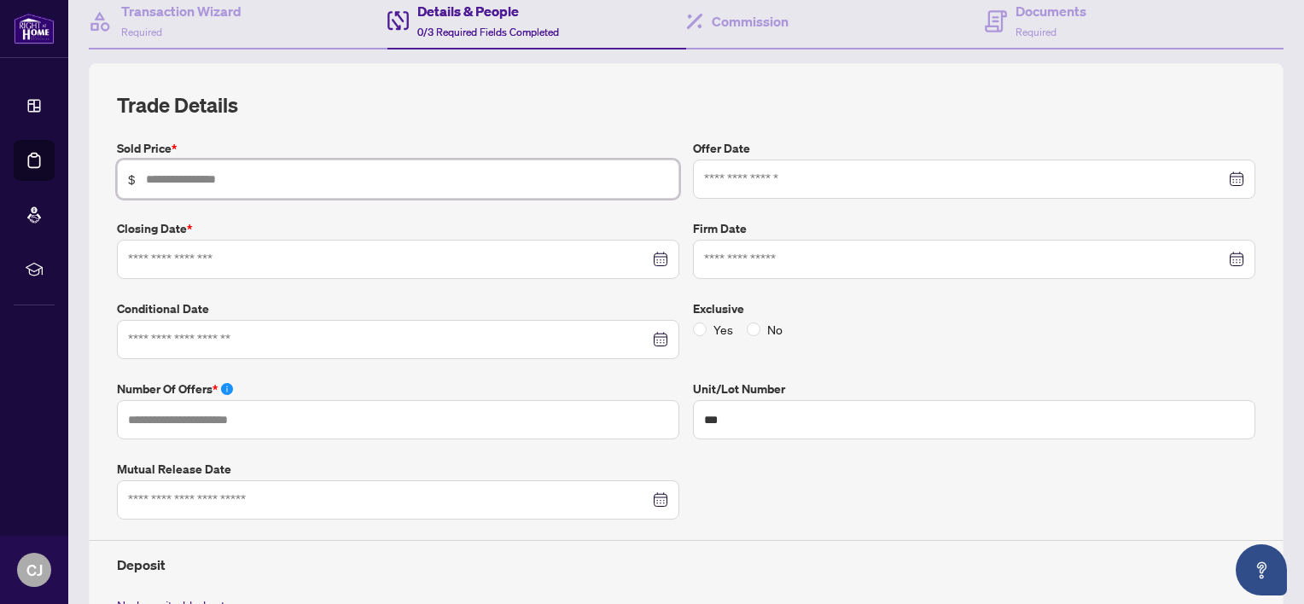
click at [299, 177] on input "text" at bounding box center [407, 179] width 522 height 19
type input "**********"
click at [723, 180] on input at bounding box center [964, 179] width 521 height 19
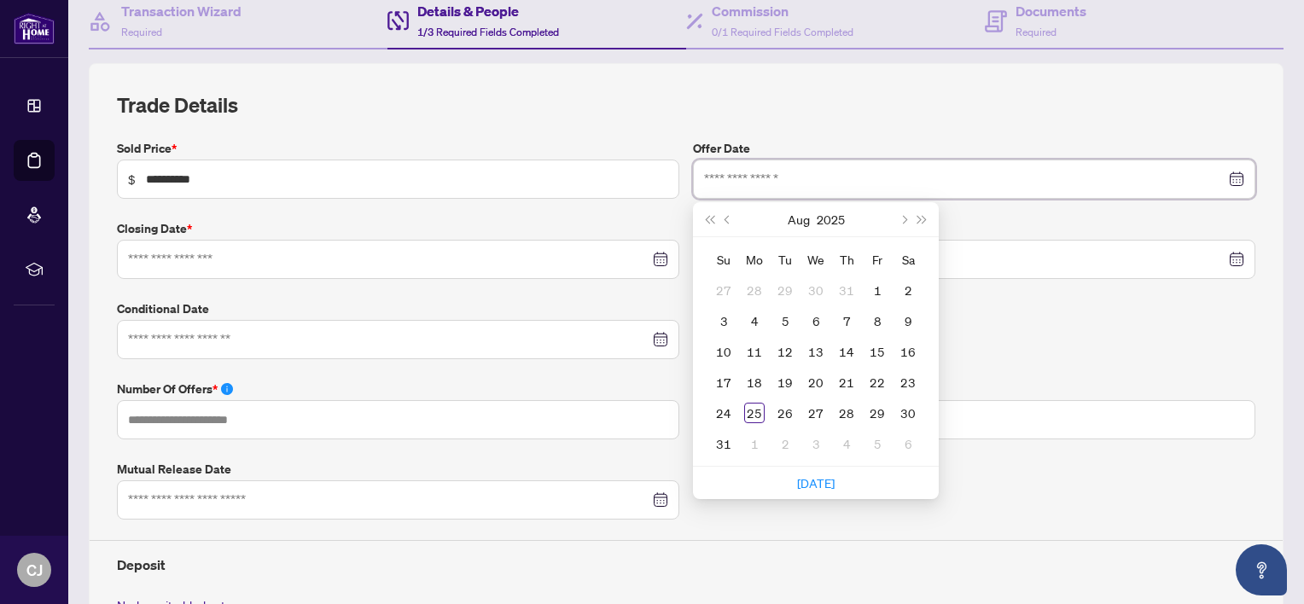
click at [1222, 173] on div at bounding box center [974, 179] width 540 height 19
click at [1133, 240] on div at bounding box center [974, 259] width 562 height 39
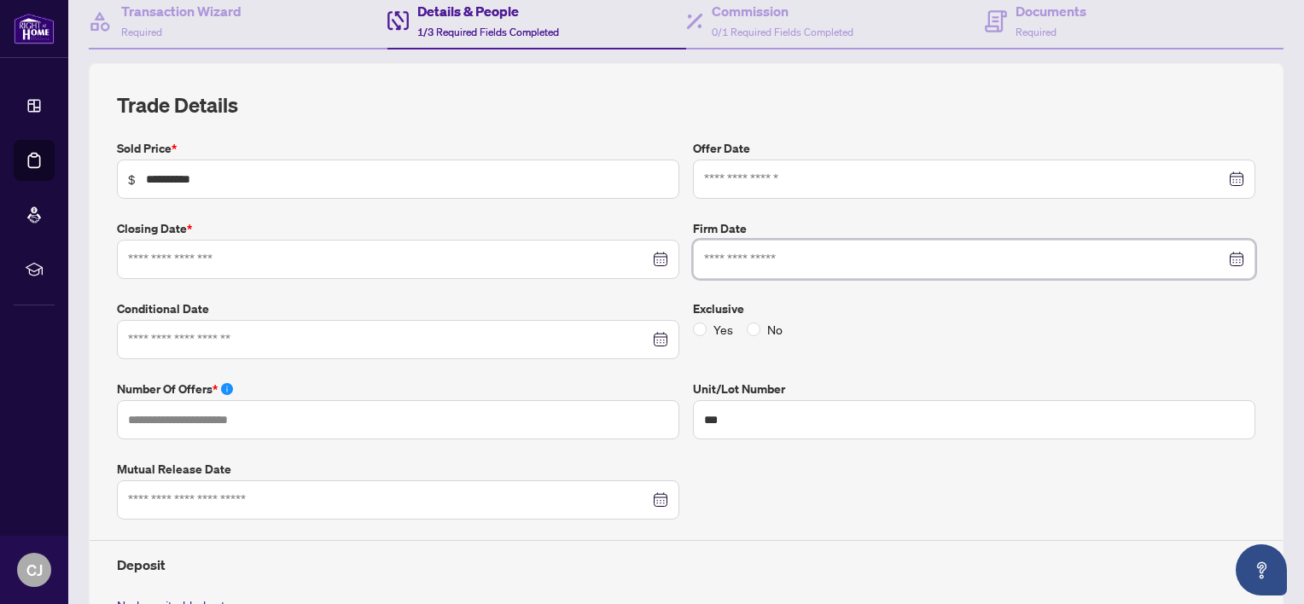
click at [1221, 177] on div at bounding box center [974, 179] width 540 height 19
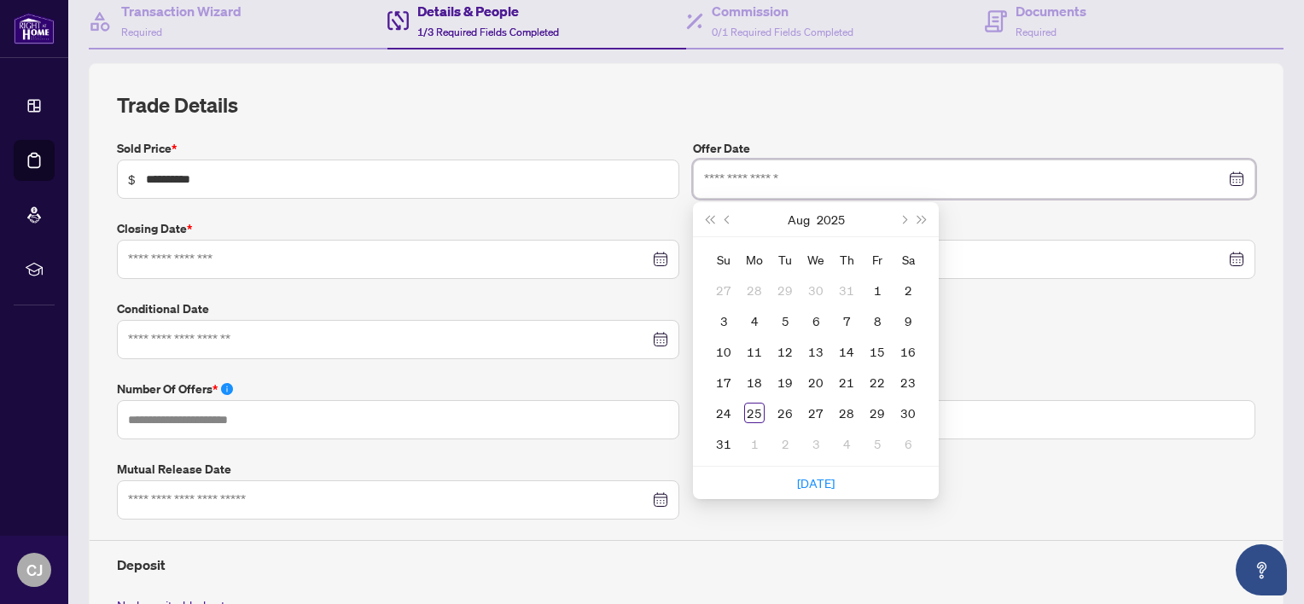
click at [1220, 174] on div at bounding box center [974, 179] width 540 height 19
type input "**********"
click at [809, 379] on div "20" at bounding box center [815, 382] width 20 height 20
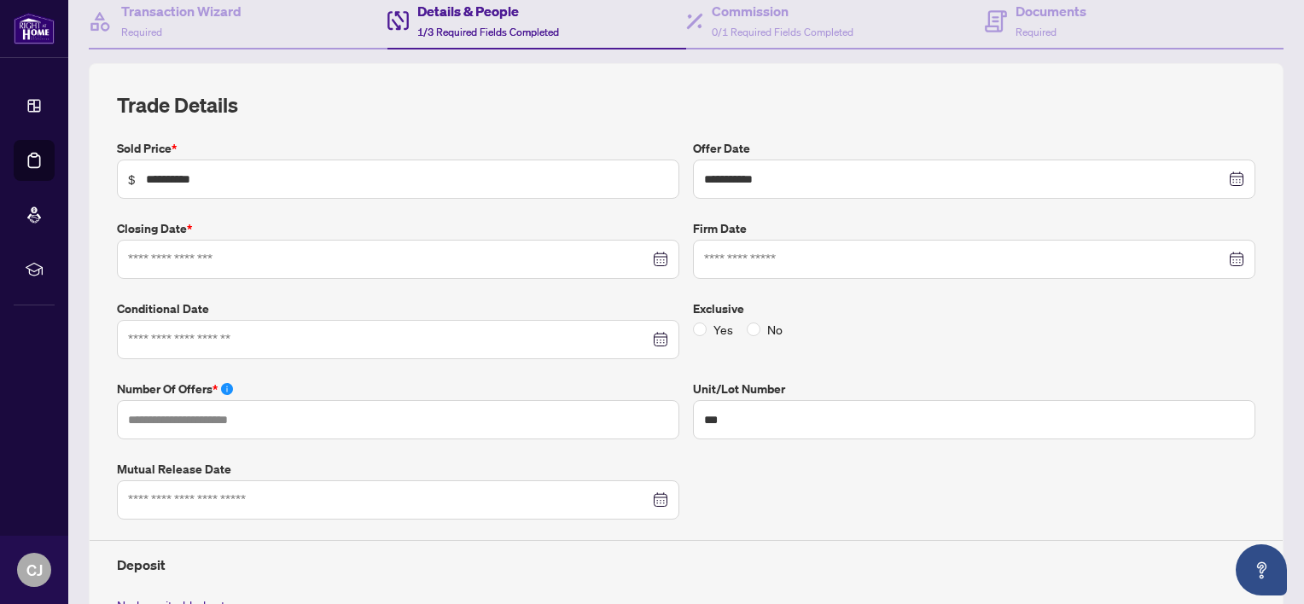
click at [650, 334] on div at bounding box center [398, 339] width 540 height 19
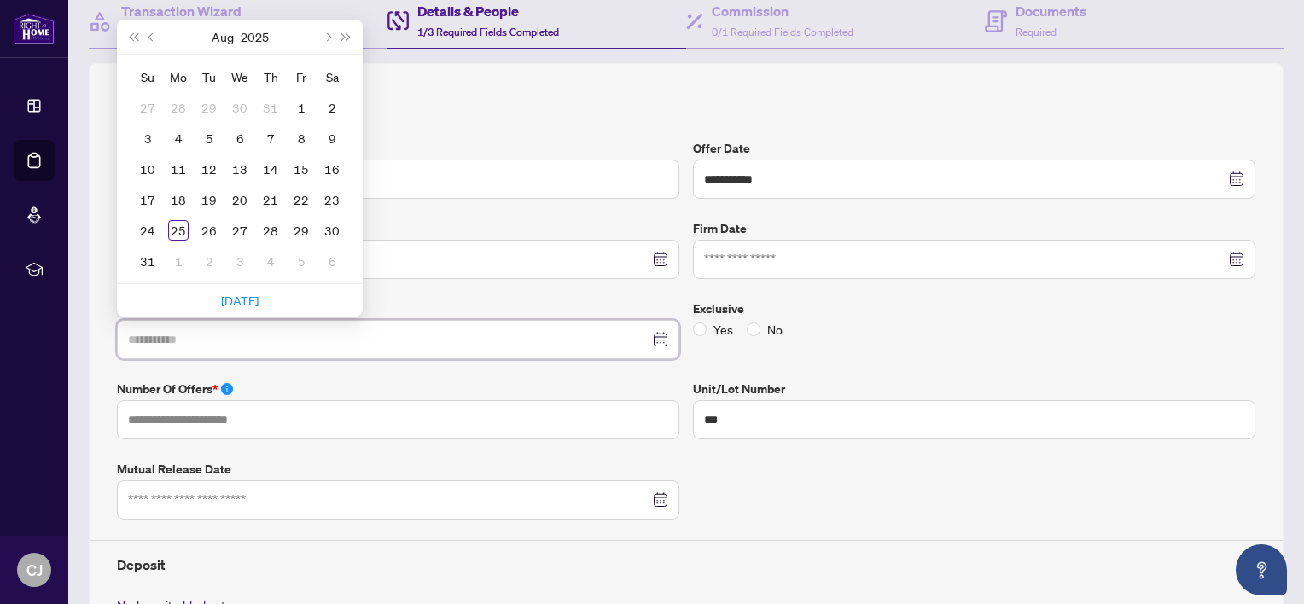
type input "**********"
click at [331, 31] on button "Next month (PageDown)" at bounding box center [326, 37] width 19 height 34
type input "**********"
click at [174, 190] on div "20" at bounding box center [178, 199] width 20 height 20
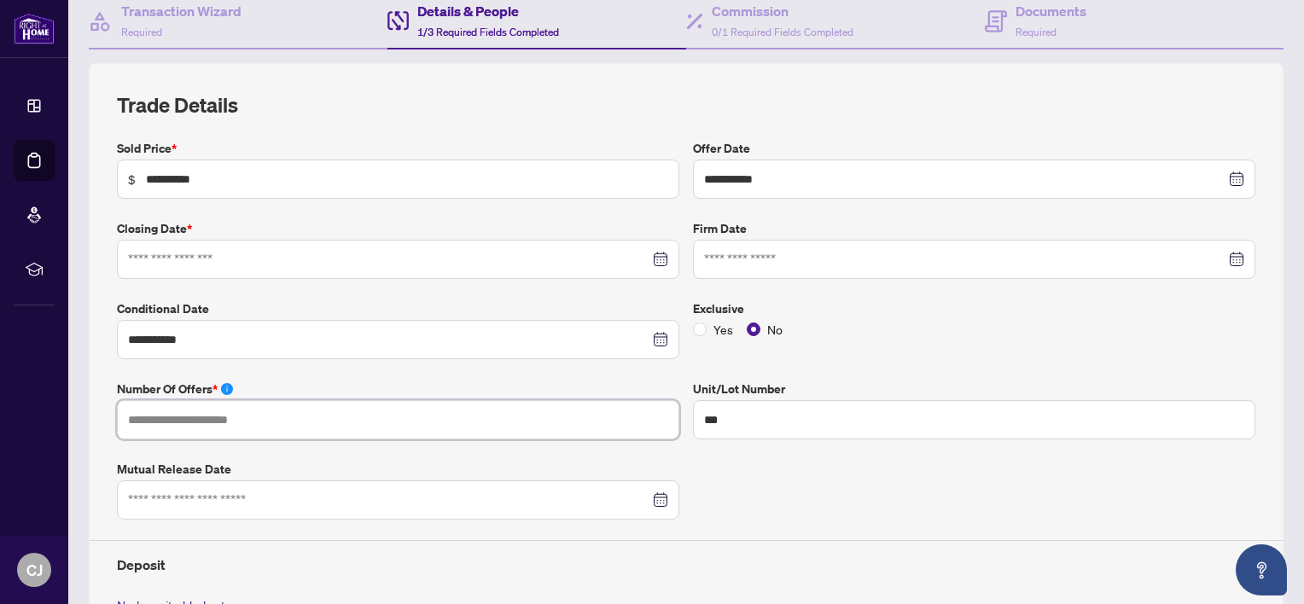
click at [337, 416] on input "text" at bounding box center [398, 419] width 562 height 39
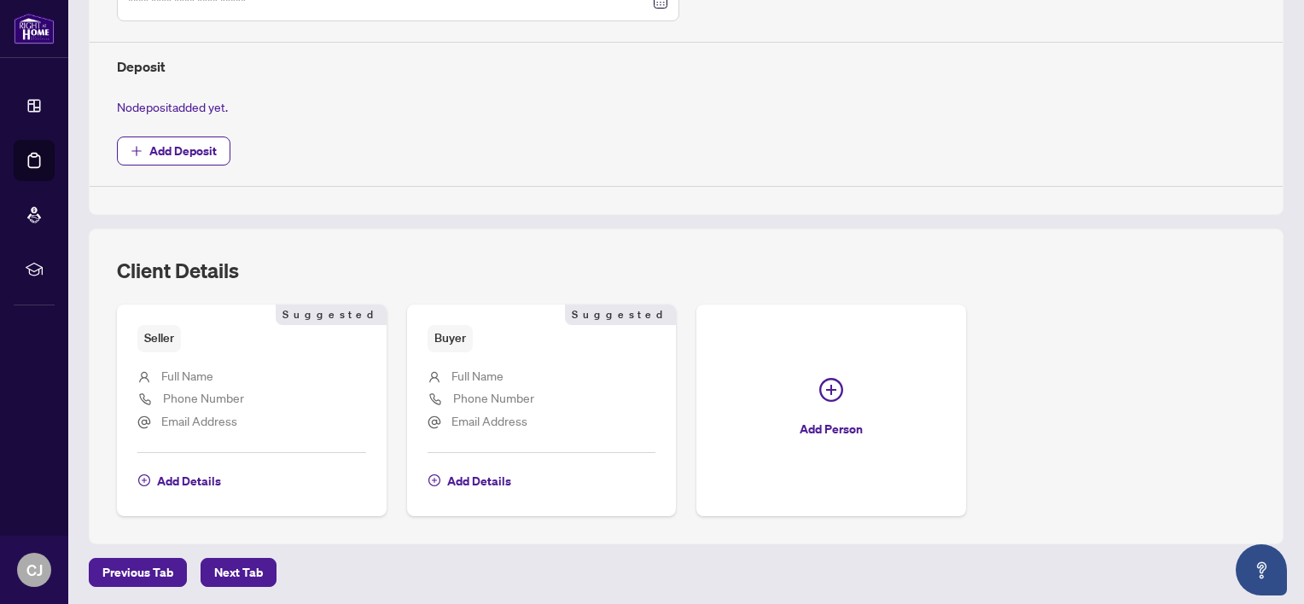
scroll to position [683, 0]
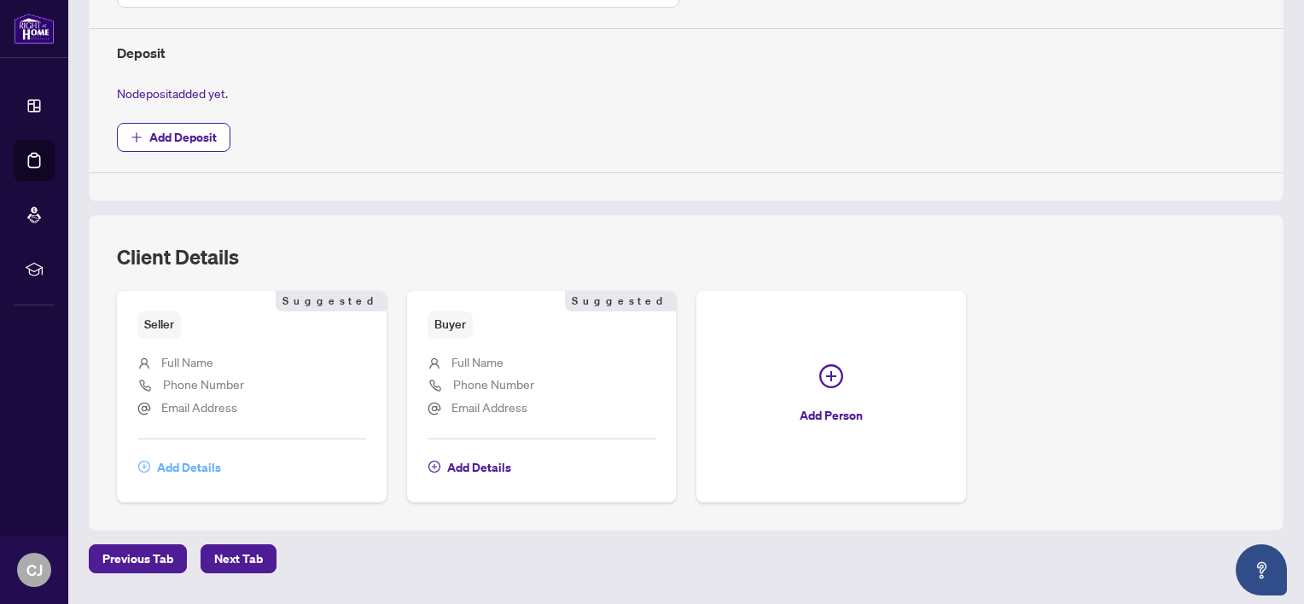
type input "*"
click at [191, 462] on span "Add Details" at bounding box center [189, 467] width 64 height 27
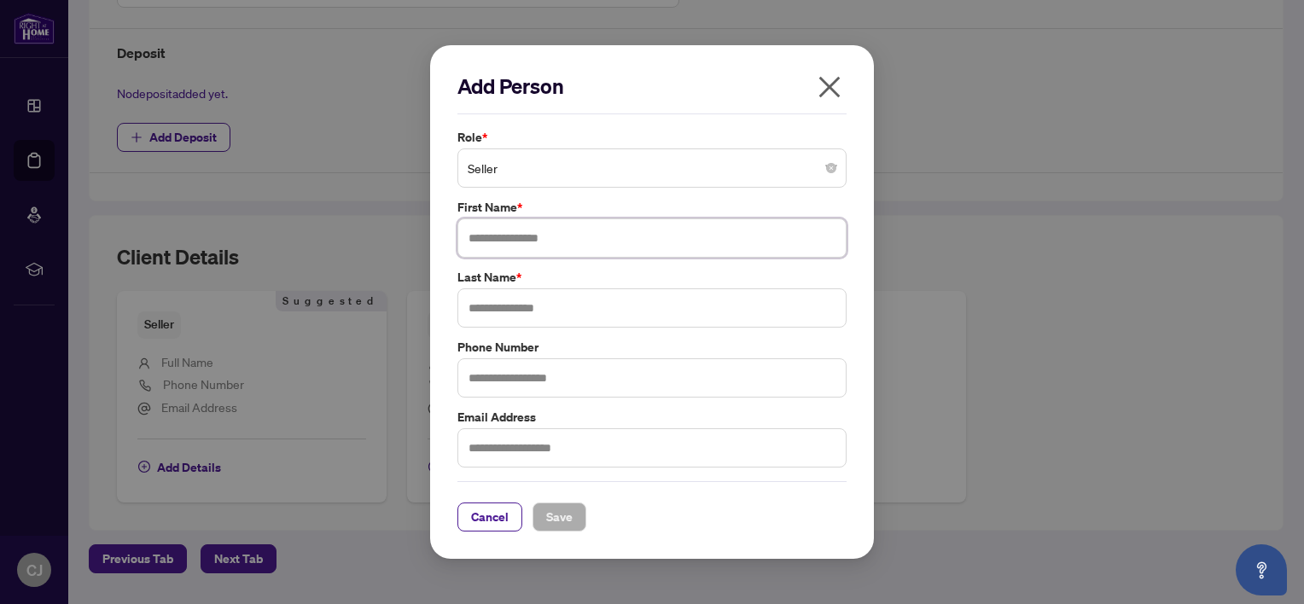
click at [552, 243] on input "text" at bounding box center [651, 237] width 389 height 39
type input "******"
type input "****"
click at [554, 520] on span "Save" at bounding box center [559, 516] width 26 height 27
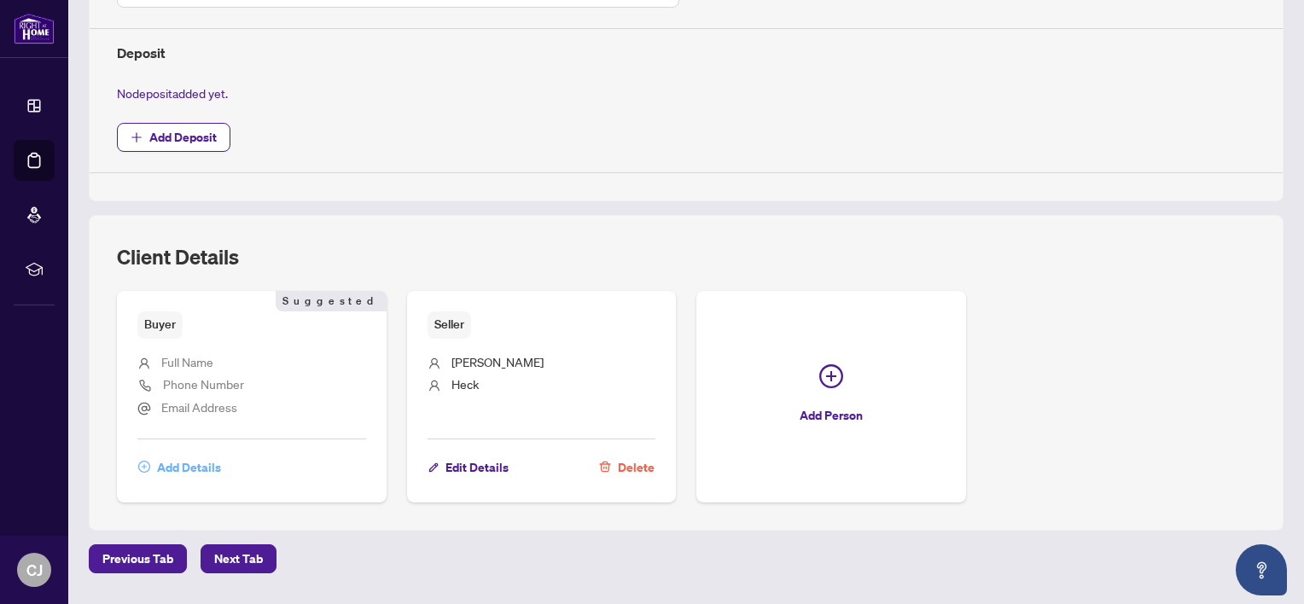
click at [190, 464] on span "Add Details" at bounding box center [189, 467] width 64 height 27
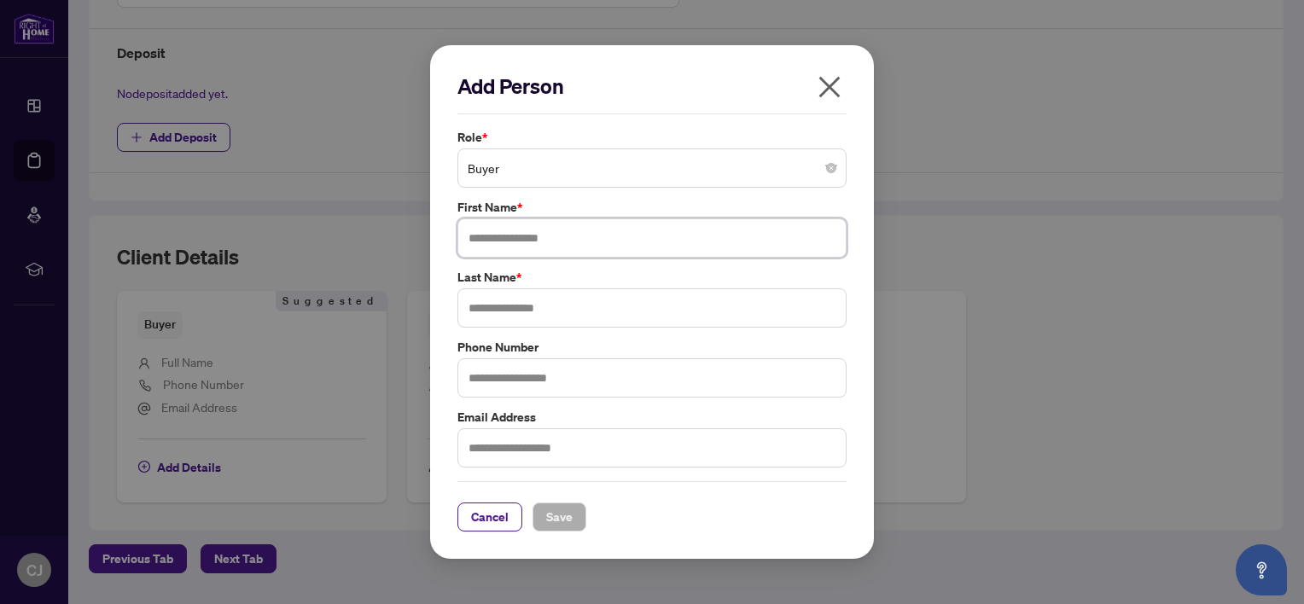
click at [508, 231] on input "text" at bounding box center [651, 237] width 389 height 39
type input "********"
type input "*********"
click at [562, 508] on span "Save" at bounding box center [559, 516] width 26 height 27
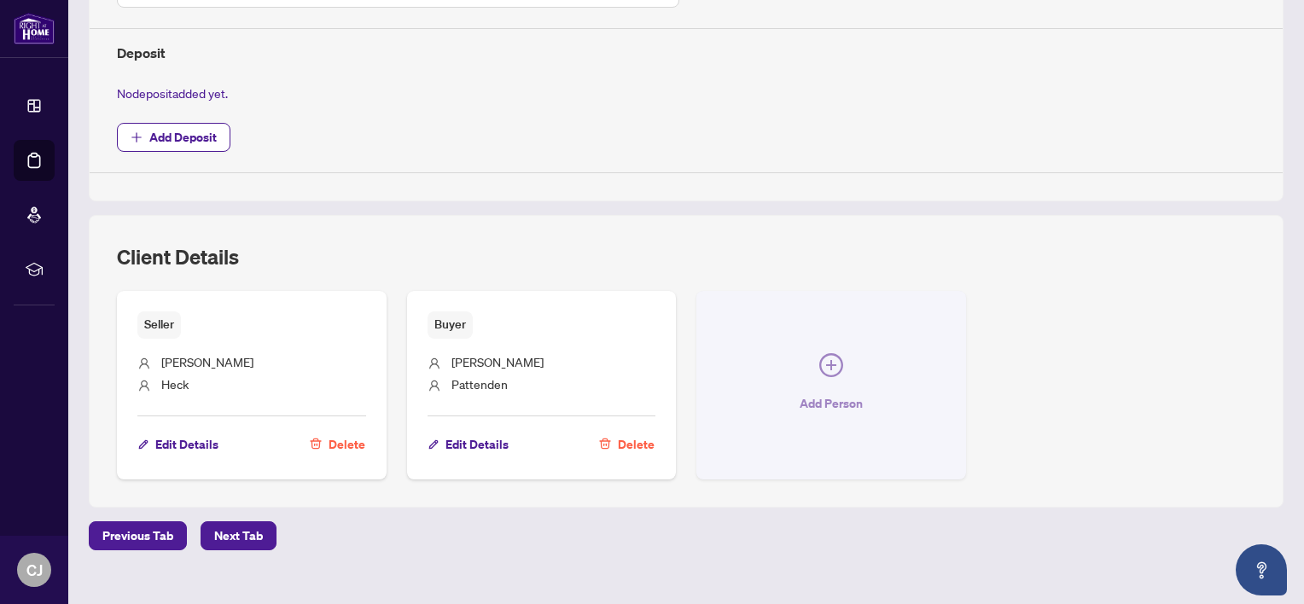
click at [817, 397] on span "Add Person" at bounding box center [831, 403] width 63 height 27
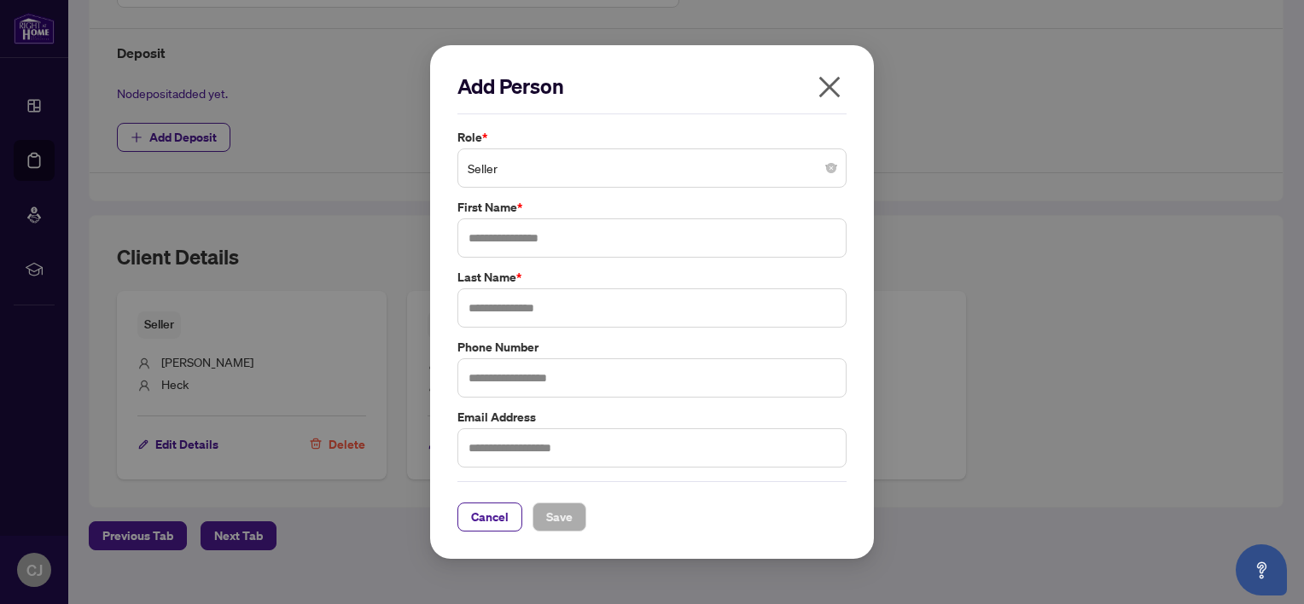
click at [539, 170] on span "Seller" at bounding box center [652, 168] width 369 height 32
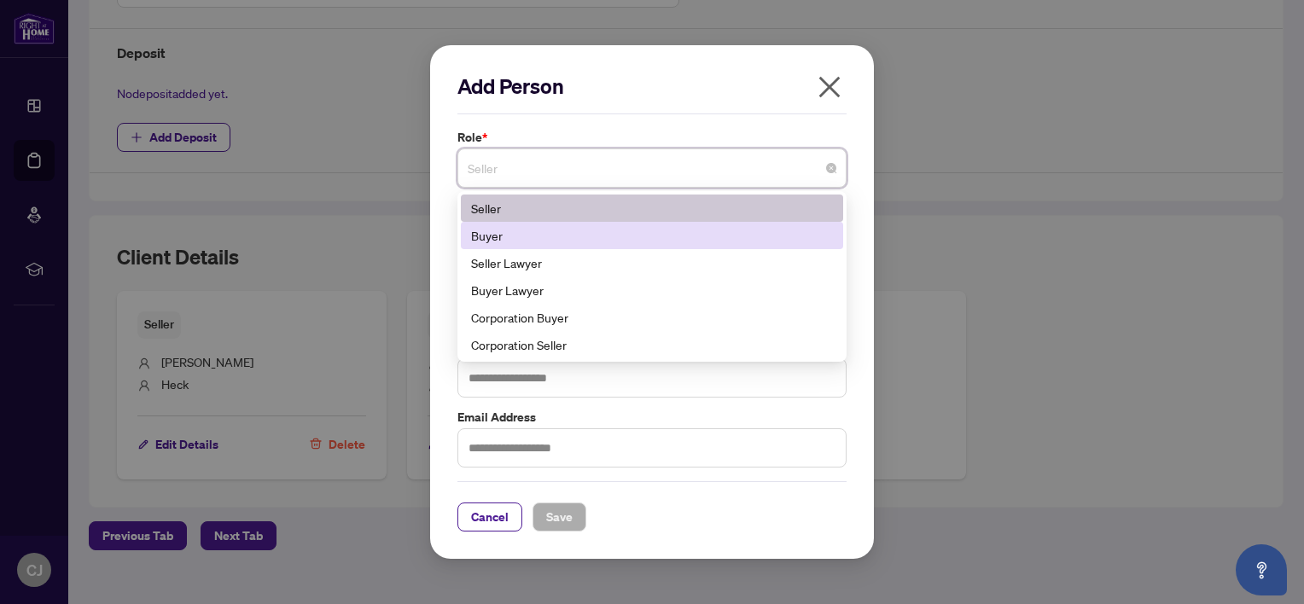
click at [529, 232] on div "Buyer" at bounding box center [652, 235] width 362 height 19
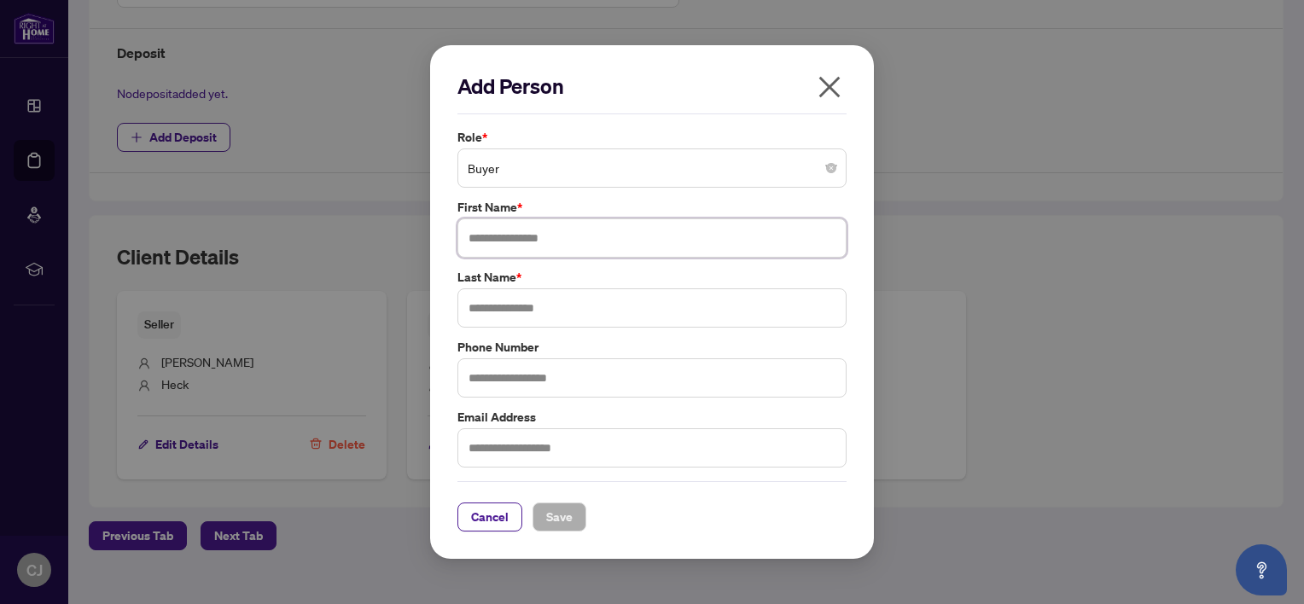
click at [537, 247] on input "text" at bounding box center [651, 237] width 389 height 39
type input "***"
type input "*********"
click at [575, 509] on button "Save" at bounding box center [559, 517] width 54 height 29
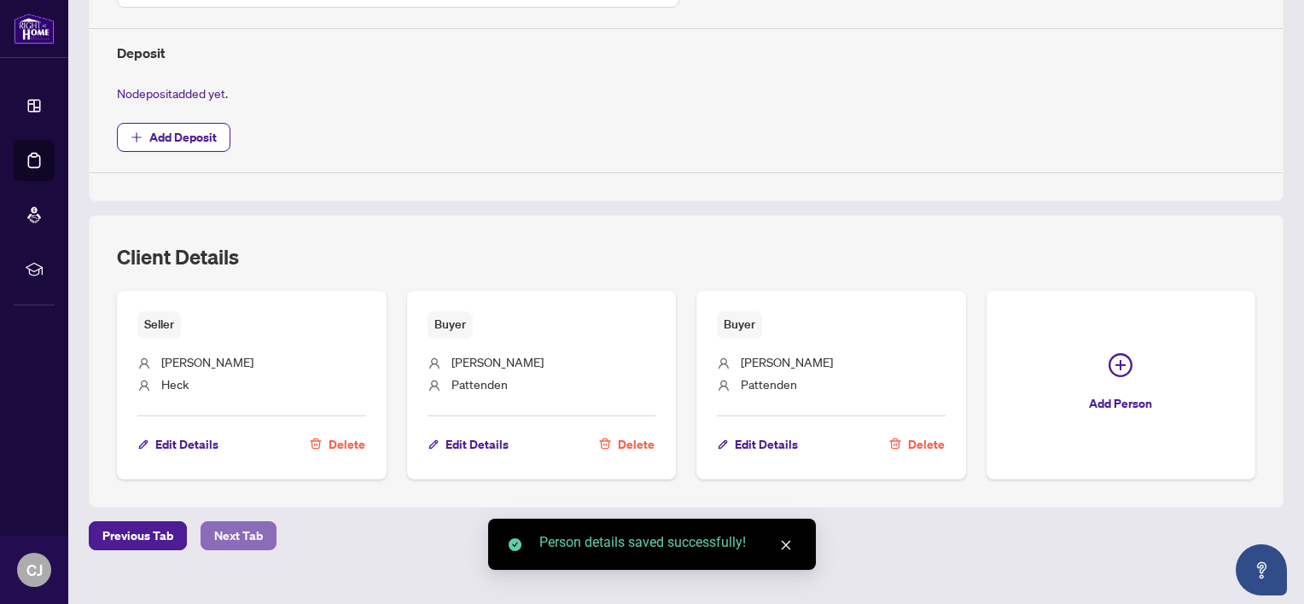
click at [247, 526] on span "Next Tab" at bounding box center [238, 535] width 49 height 27
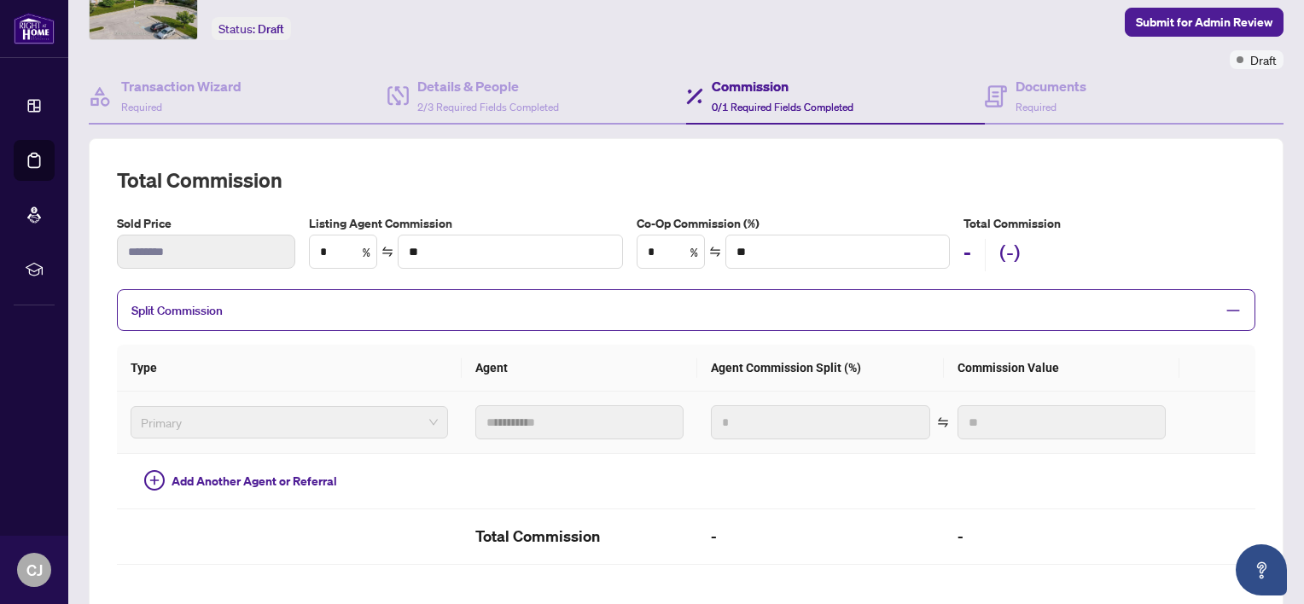
scroll to position [64, 0]
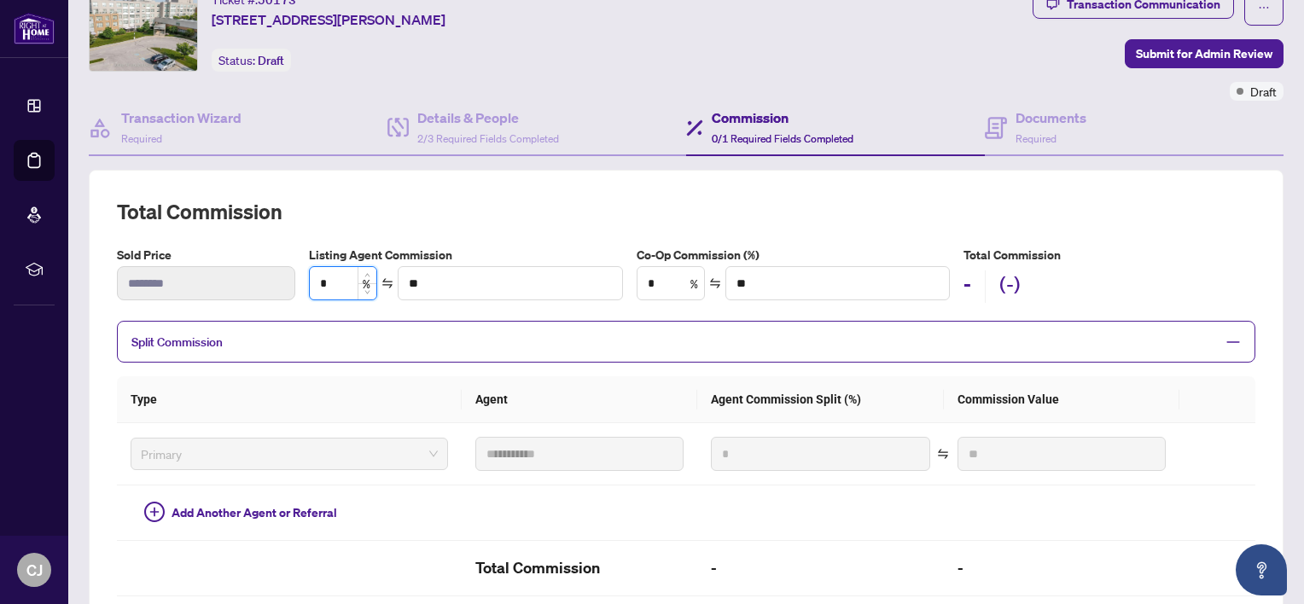
click at [340, 282] on input "*" at bounding box center [343, 283] width 67 height 32
type input "*"
type input "*******"
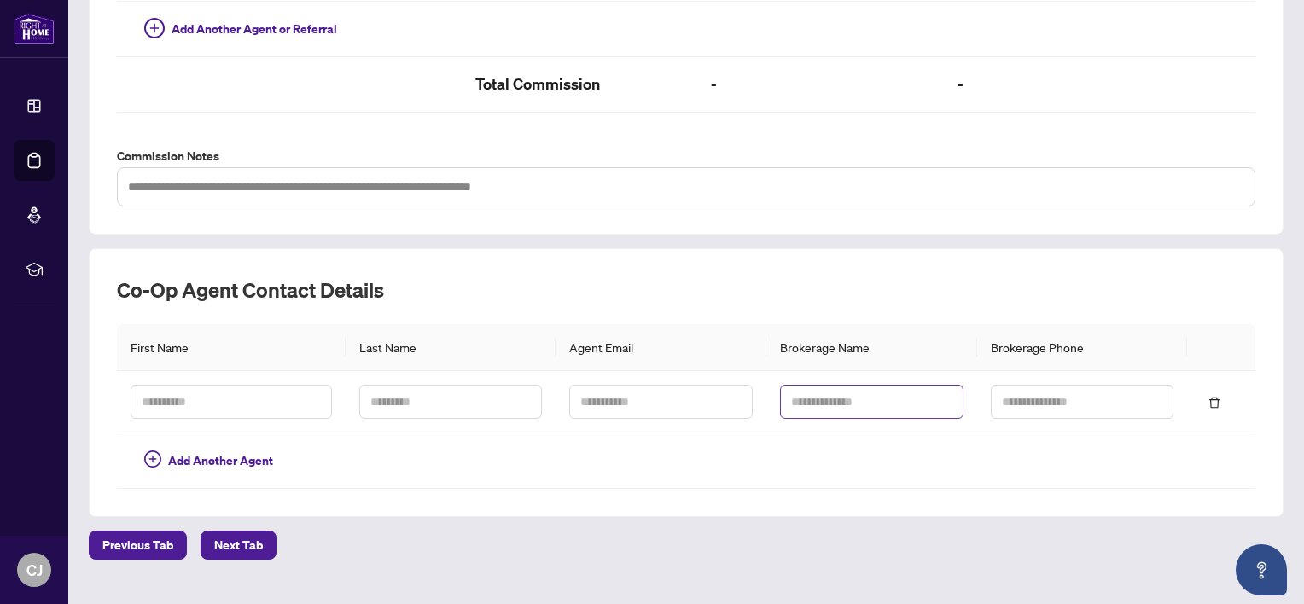
scroll to position [576, 0]
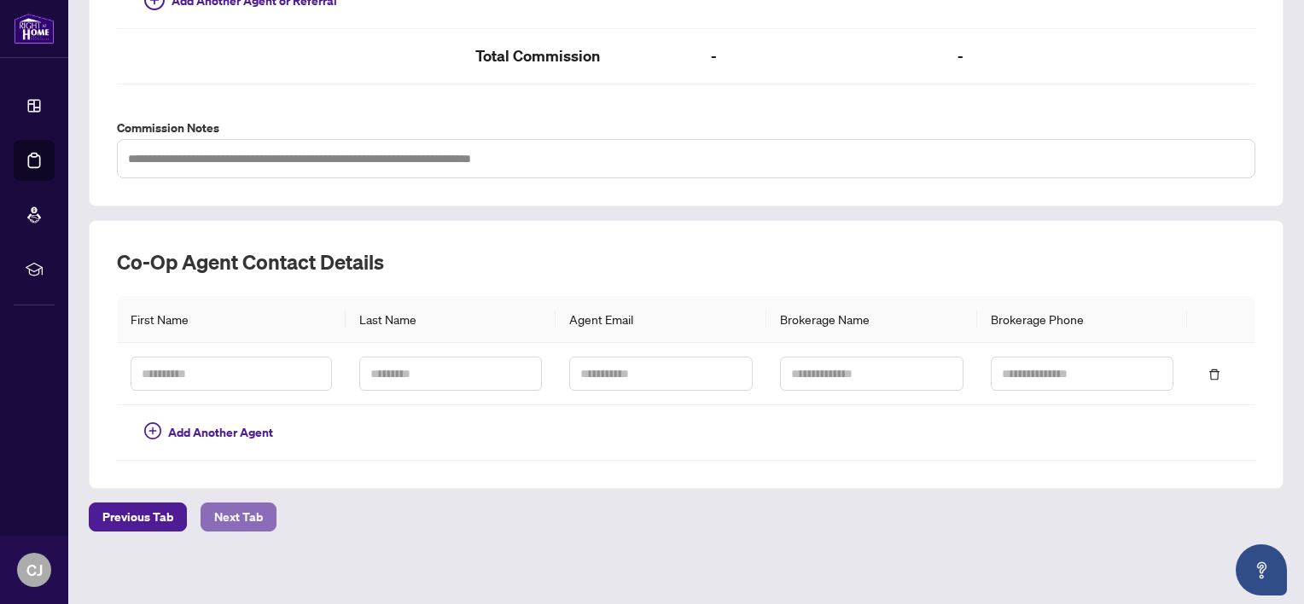
type input "*"
click at [247, 504] on span "Next Tab" at bounding box center [238, 516] width 49 height 27
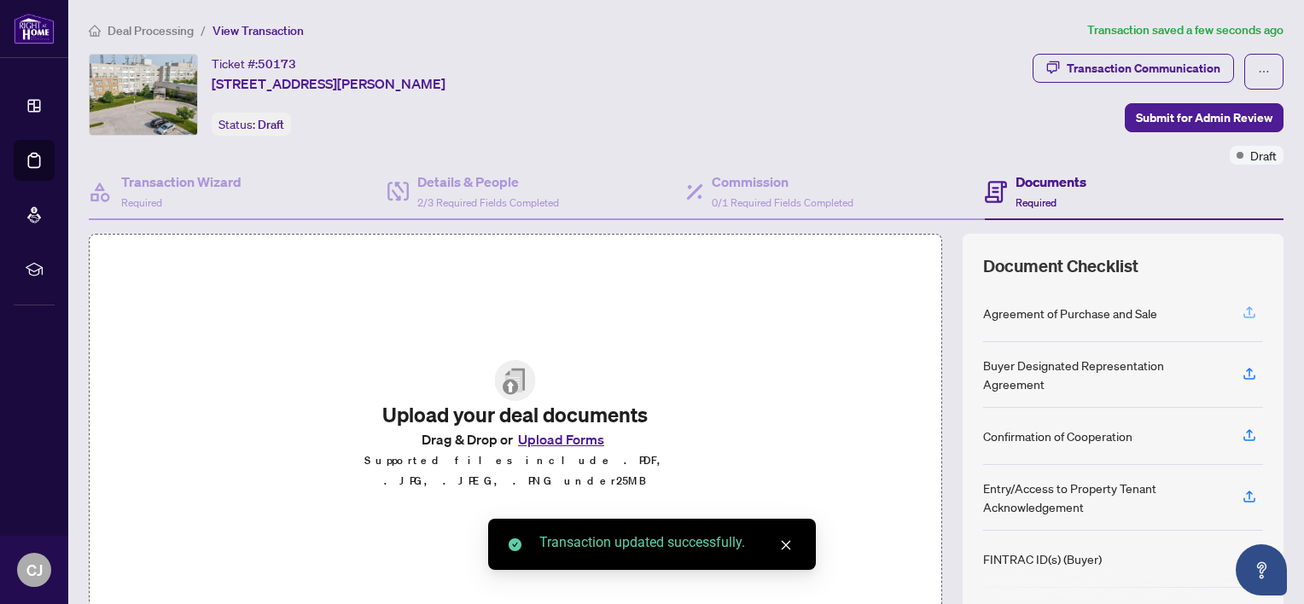
click at [1241, 307] on icon "button" at bounding box center [1248, 312] width 15 height 15
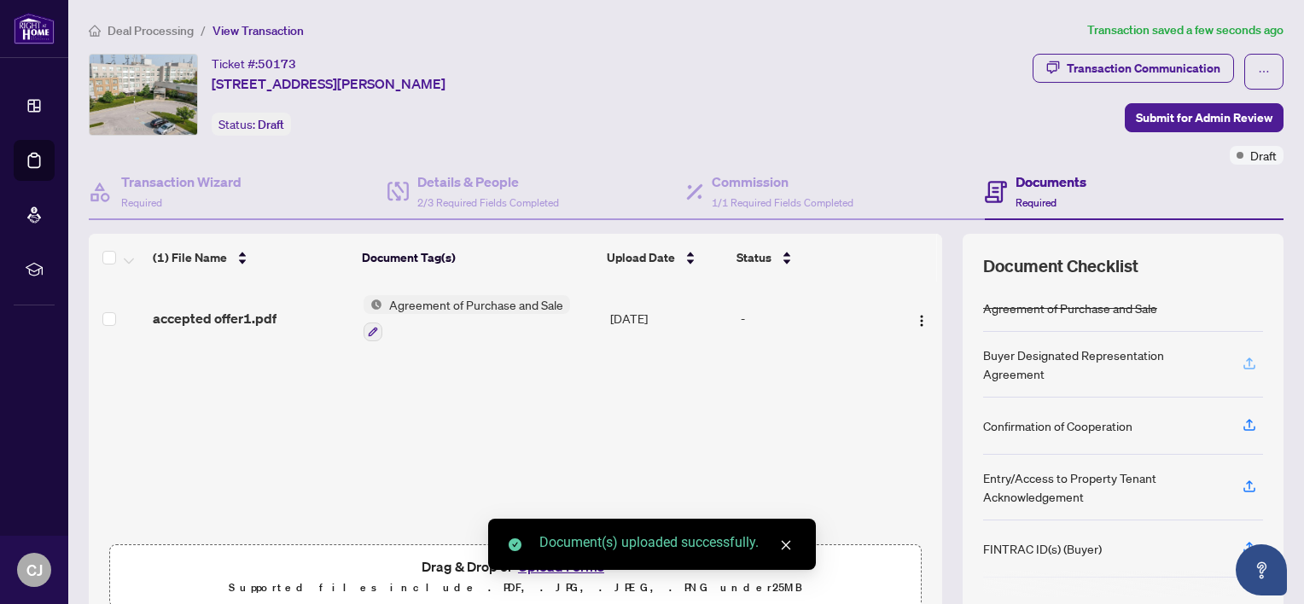
click at [1241, 360] on icon "button" at bounding box center [1248, 363] width 15 height 15
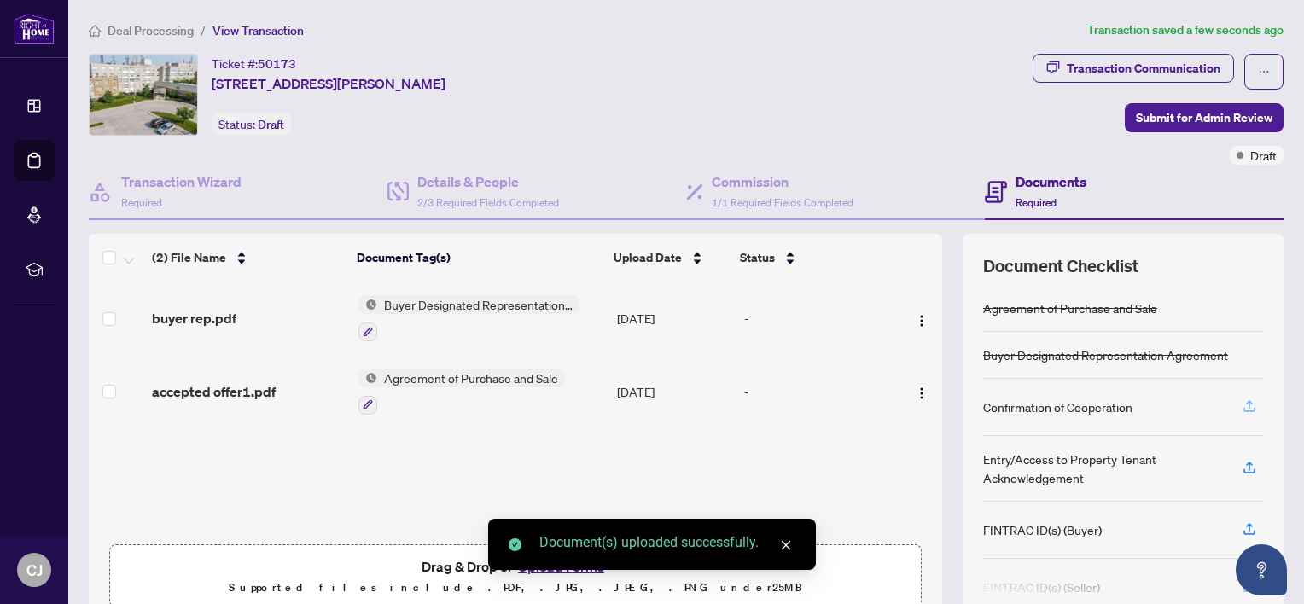
click at [1241, 403] on icon "button" at bounding box center [1248, 405] width 15 height 15
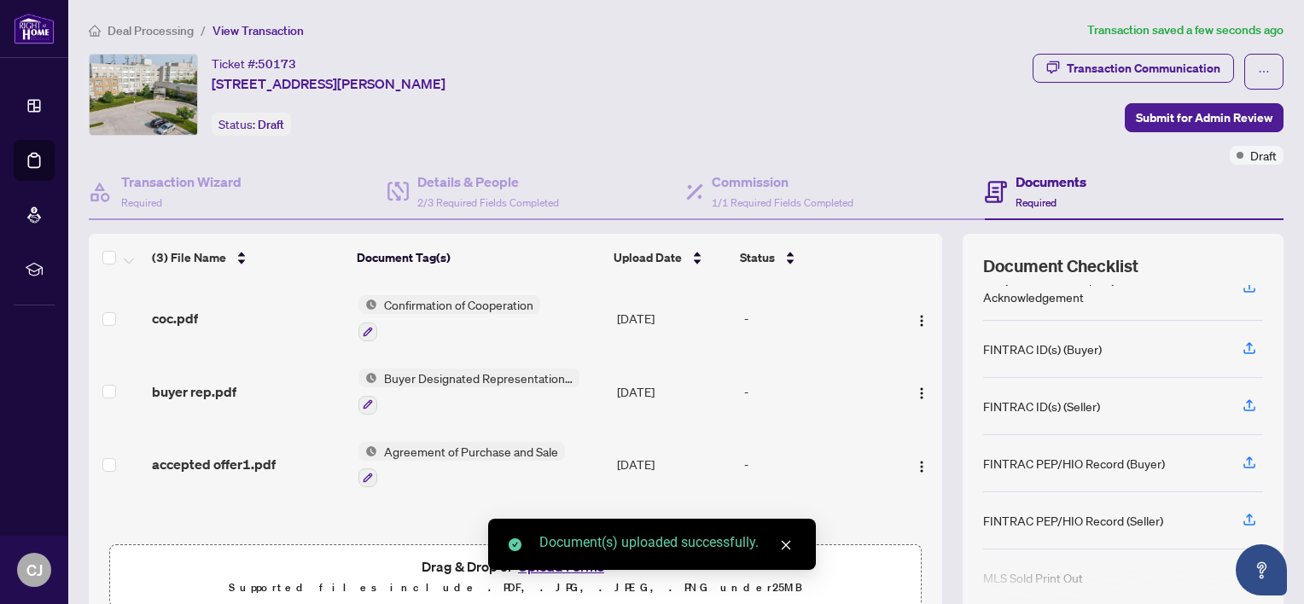
scroll to position [171, 0]
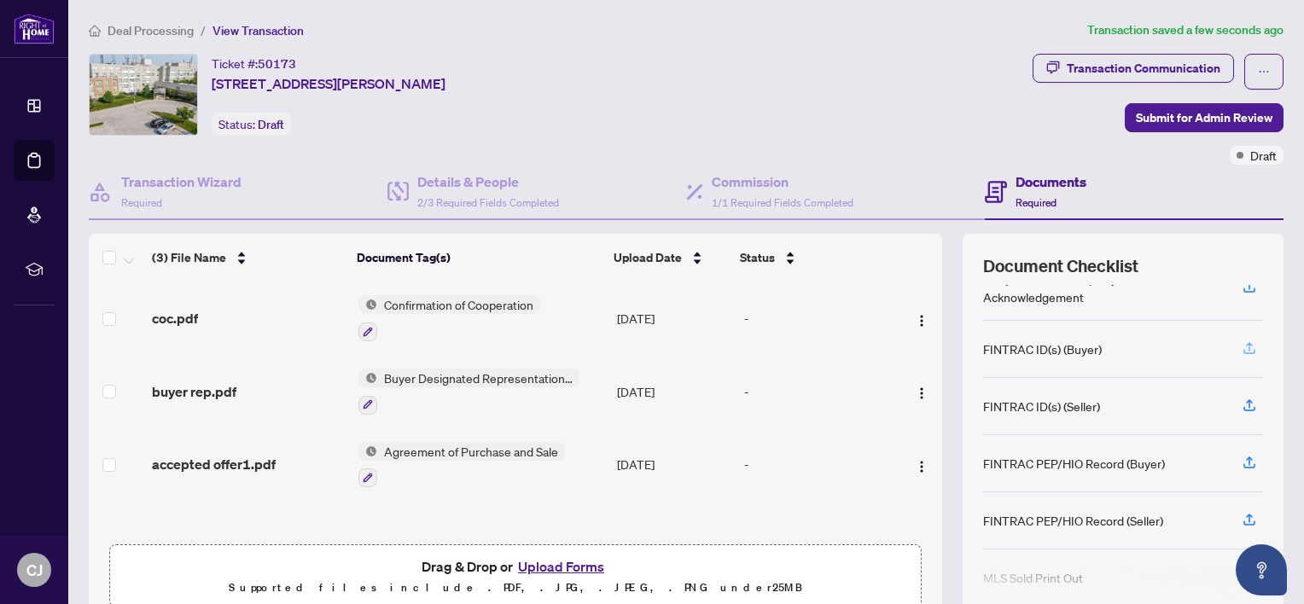
click at [1246, 345] on icon "button" at bounding box center [1249, 346] width 7 height 9
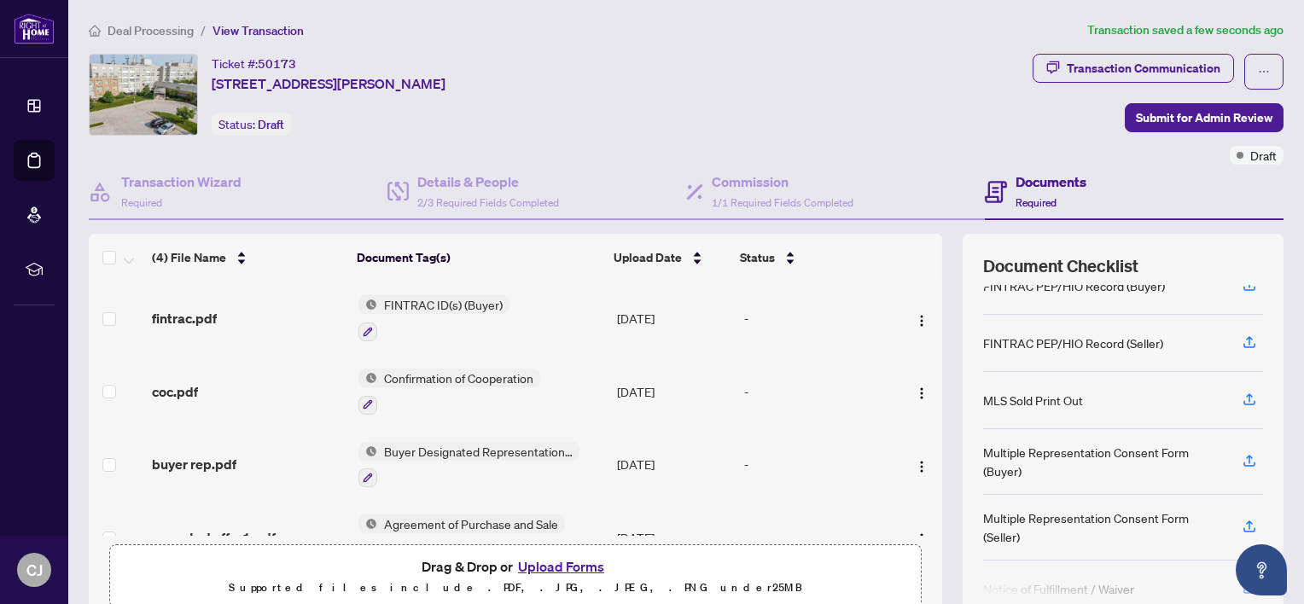
scroll to position [341, 0]
click at [1241, 450] on icon "button" at bounding box center [1248, 457] width 15 height 15
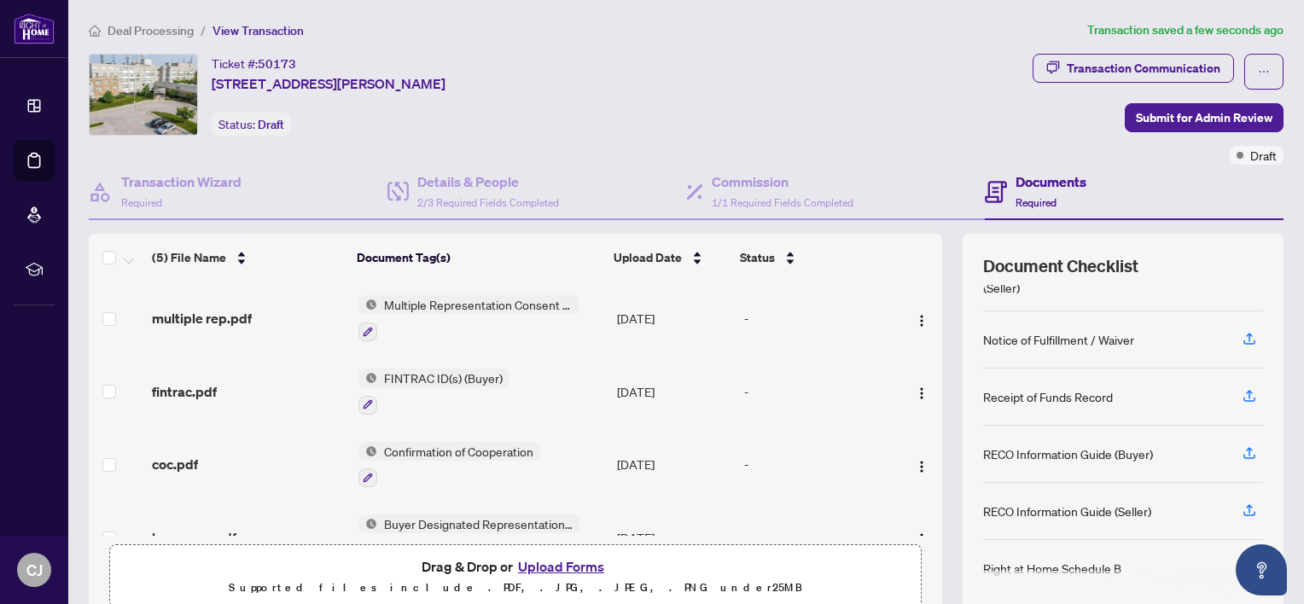
scroll to position [85, 0]
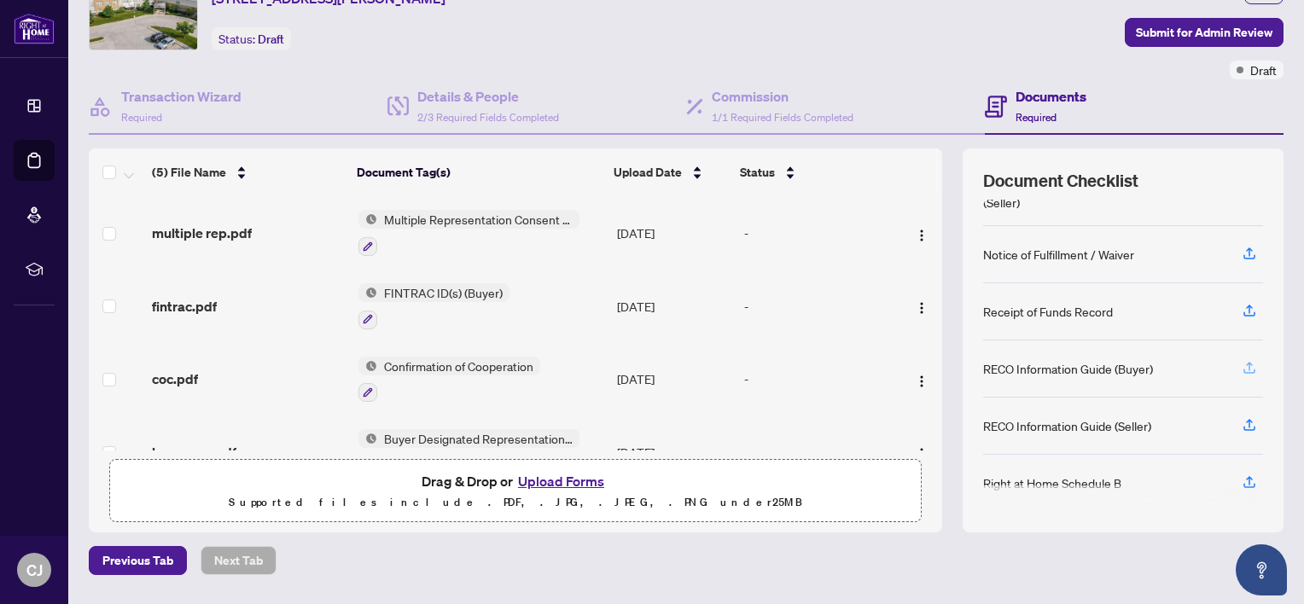
click at [1241, 360] on icon "button" at bounding box center [1248, 367] width 15 height 15
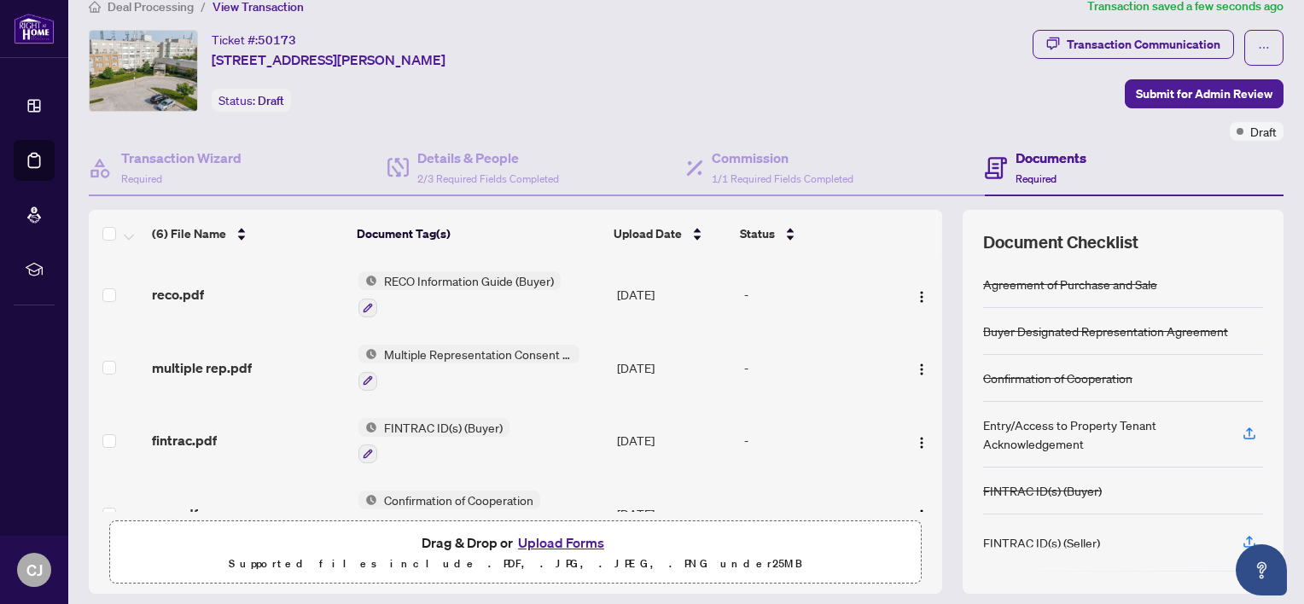
scroll to position [0, 0]
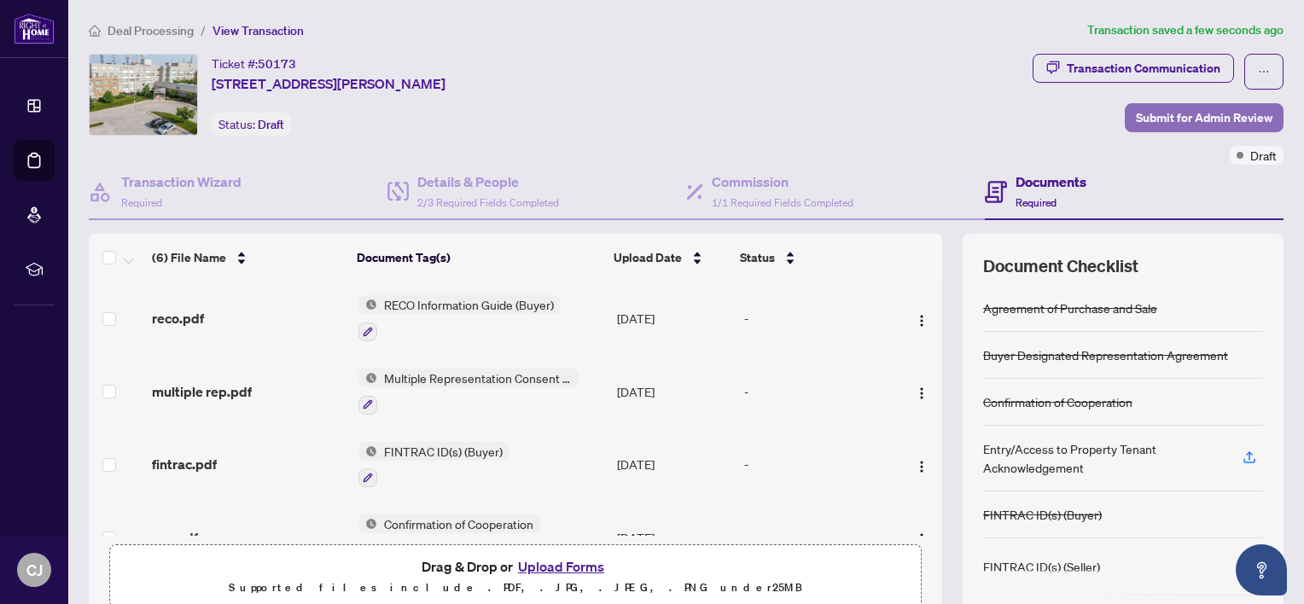
click at [1171, 109] on span "Submit for Admin Review" at bounding box center [1204, 117] width 137 height 27
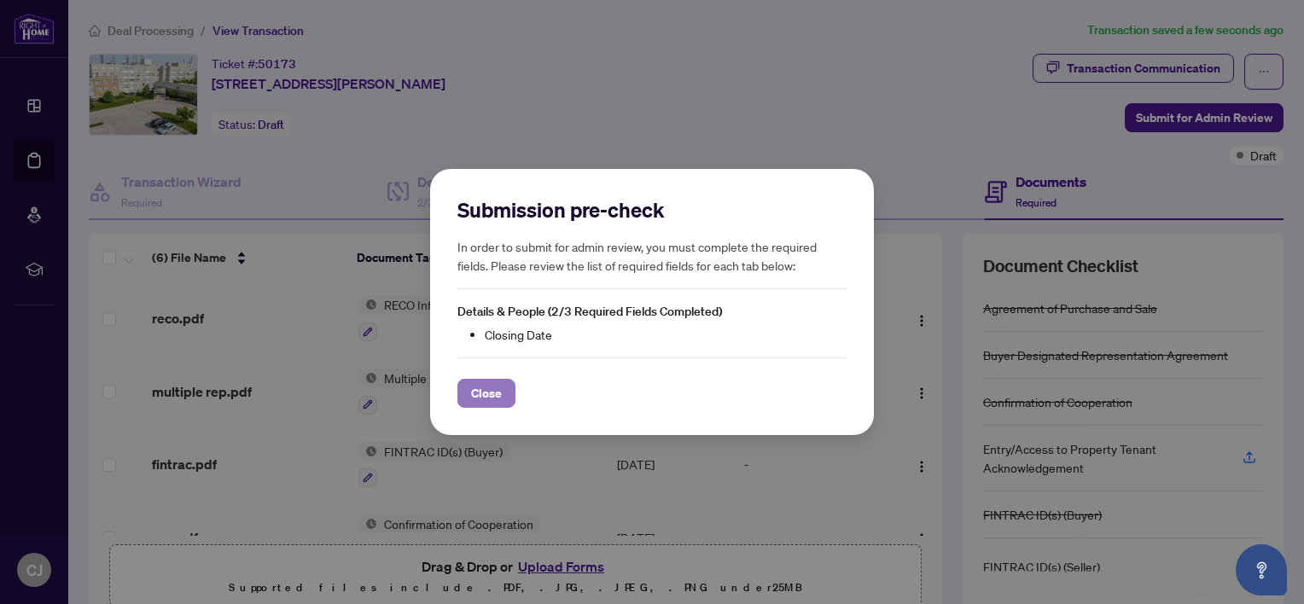
click at [497, 389] on span "Close" at bounding box center [486, 393] width 31 height 27
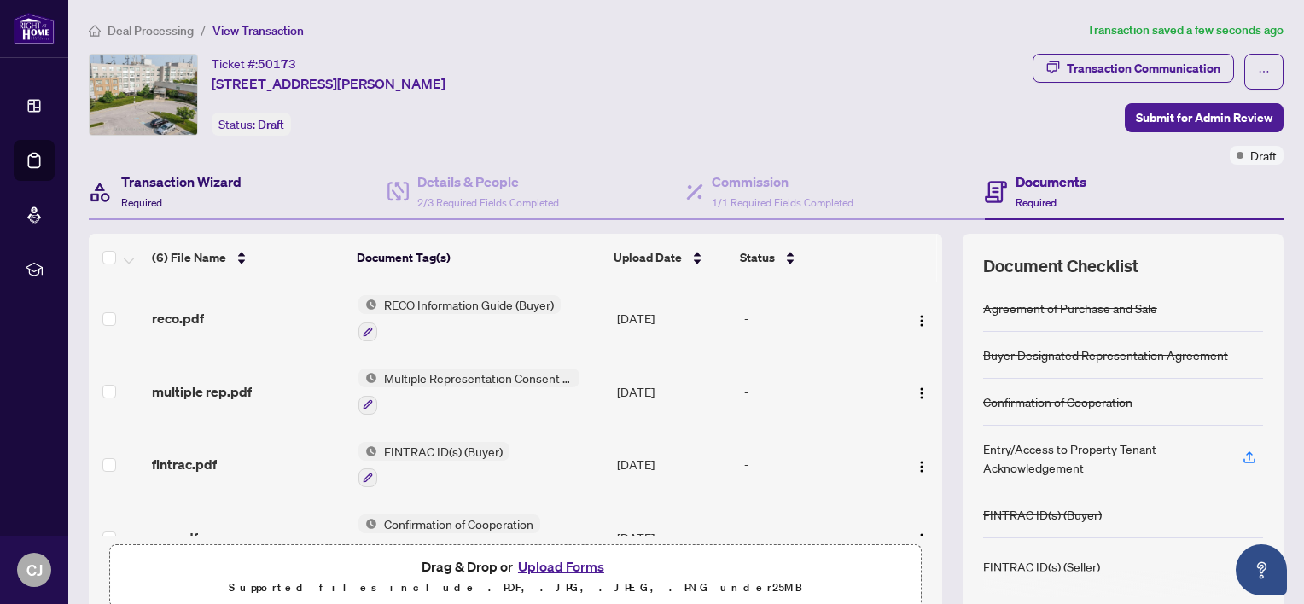
click at [215, 187] on h4 "Transaction Wizard" at bounding box center [181, 182] width 120 height 20
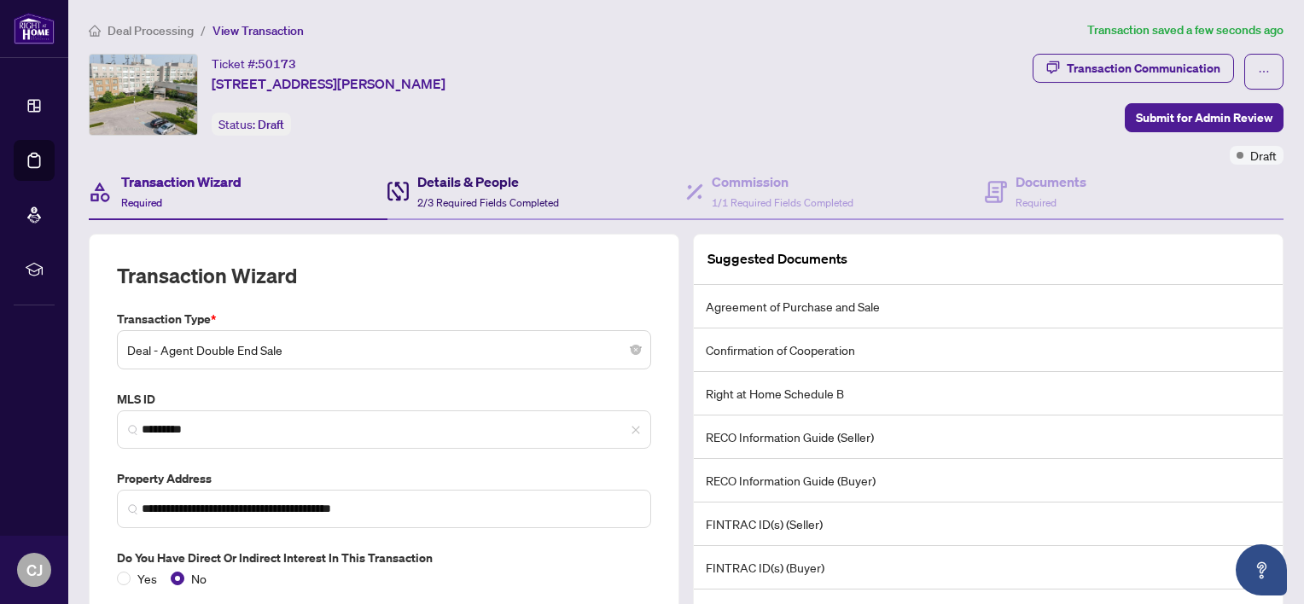
click at [451, 197] on span "2/3 Required Fields Completed" at bounding box center [488, 202] width 142 height 13
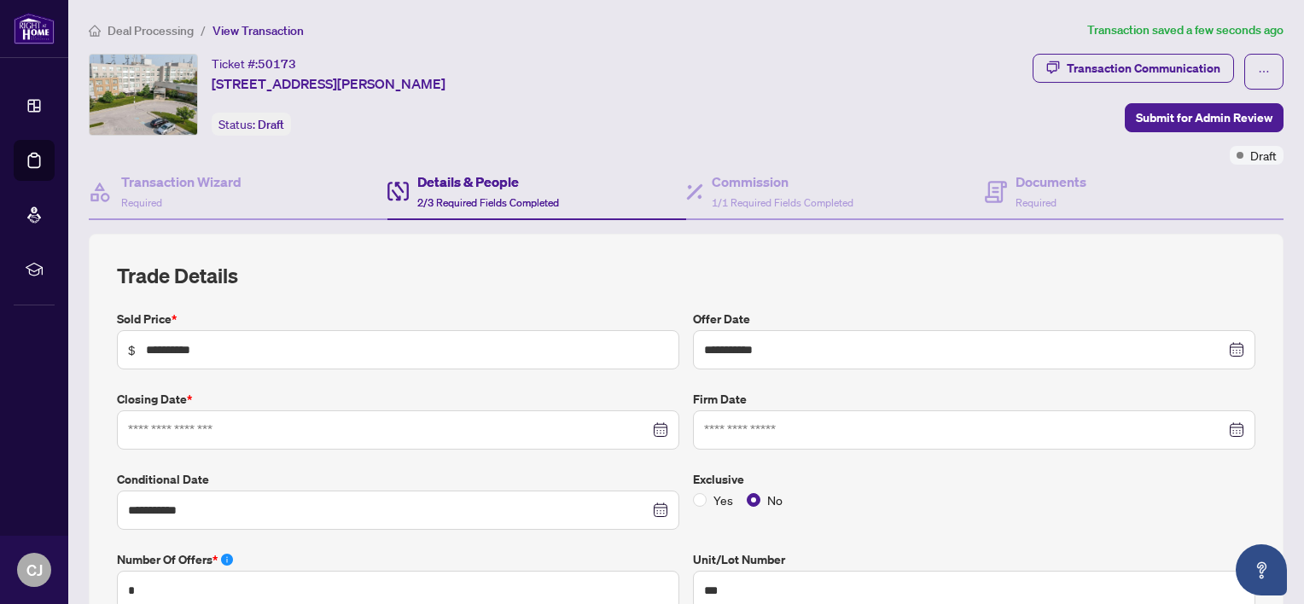
click at [654, 426] on div at bounding box center [398, 430] width 540 height 19
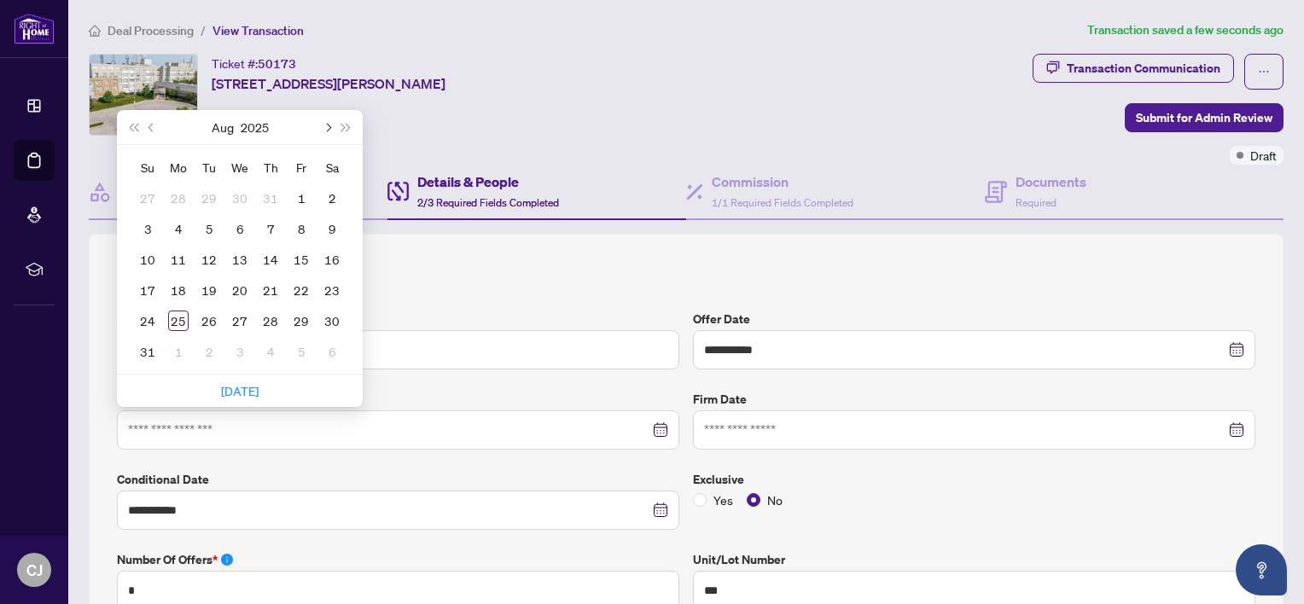
click at [327, 127] on span "Next month (PageDown)" at bounding box center [327, 127] width 9 height 9
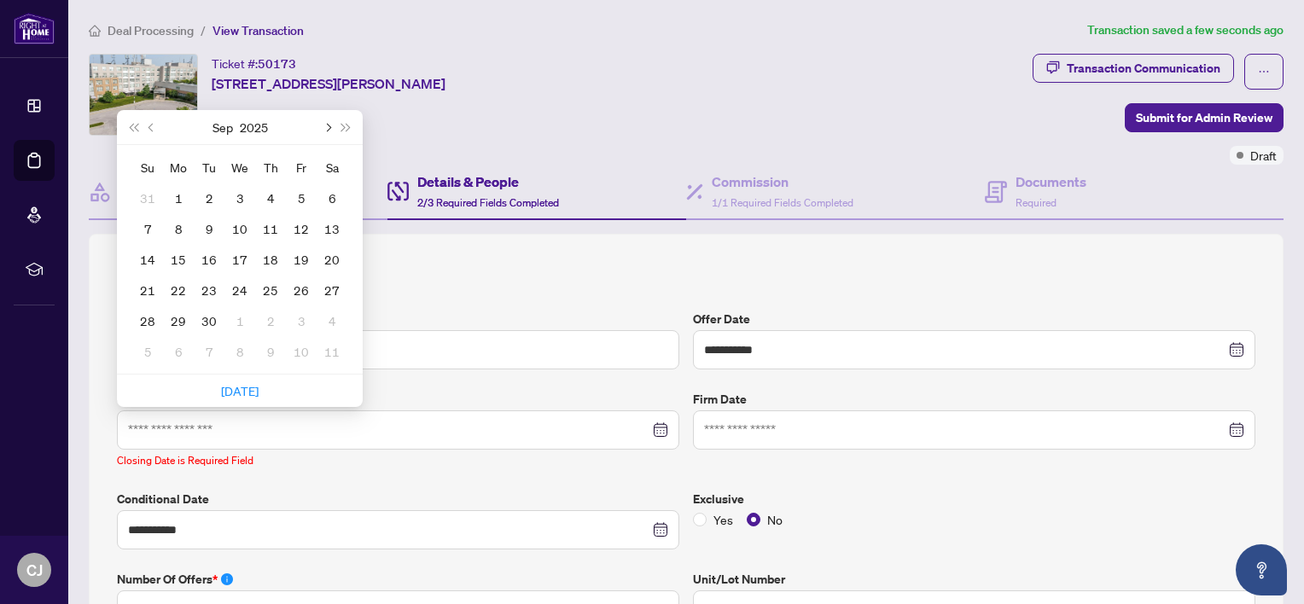
click at [327, 126] on span "Next month (PageDown)" at bounding box center [327, 127] width 9 height 9
type input "**********"
click at [299, 290] on div "21" at bounding box center [301, 290] width 20 height 20
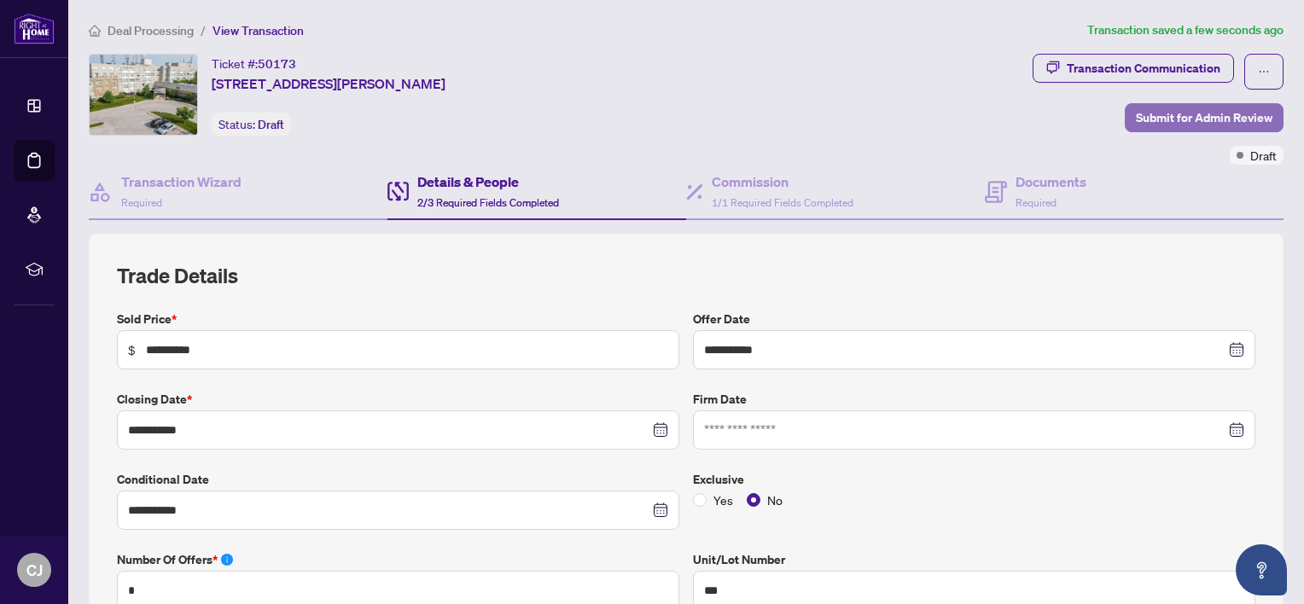
click at [1139, 116] on span "Submit for Admin Review" at bounding box center [1204, 117] width 137 height 27
